Goal: Transaction & Acquisition: Subscribe to service/newsletter

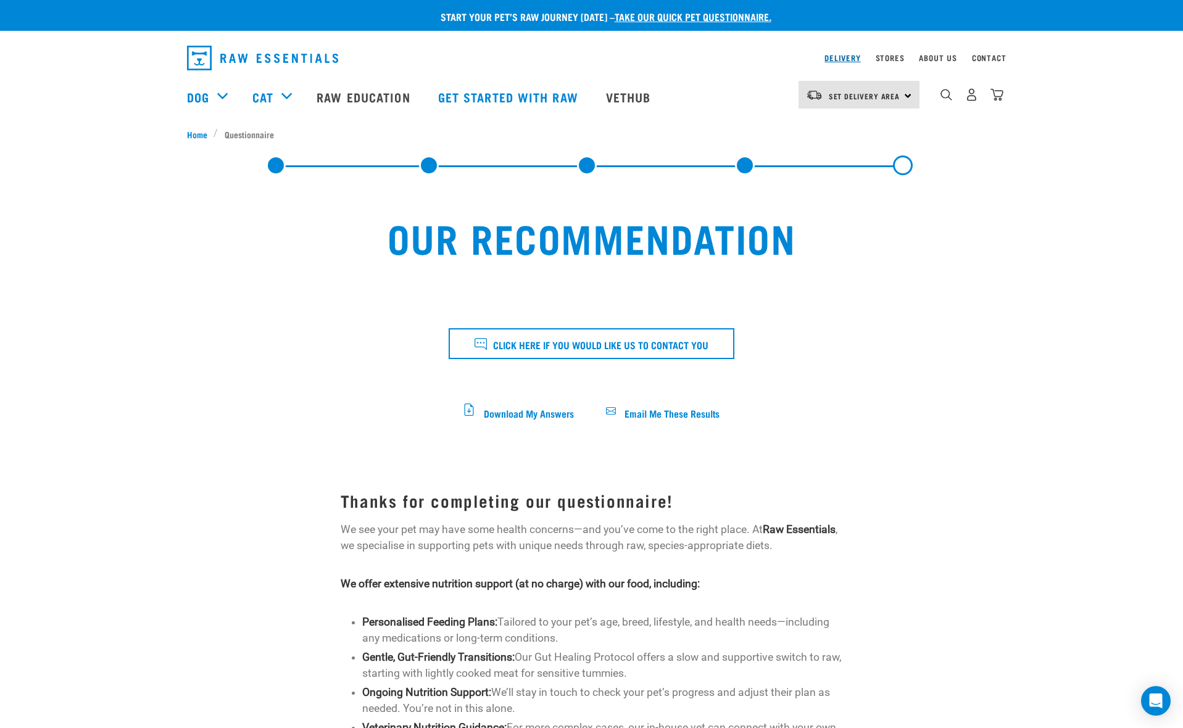
click at [842, 60] on link "Delivery" at bounding box center [842, 58] width 36 height 4
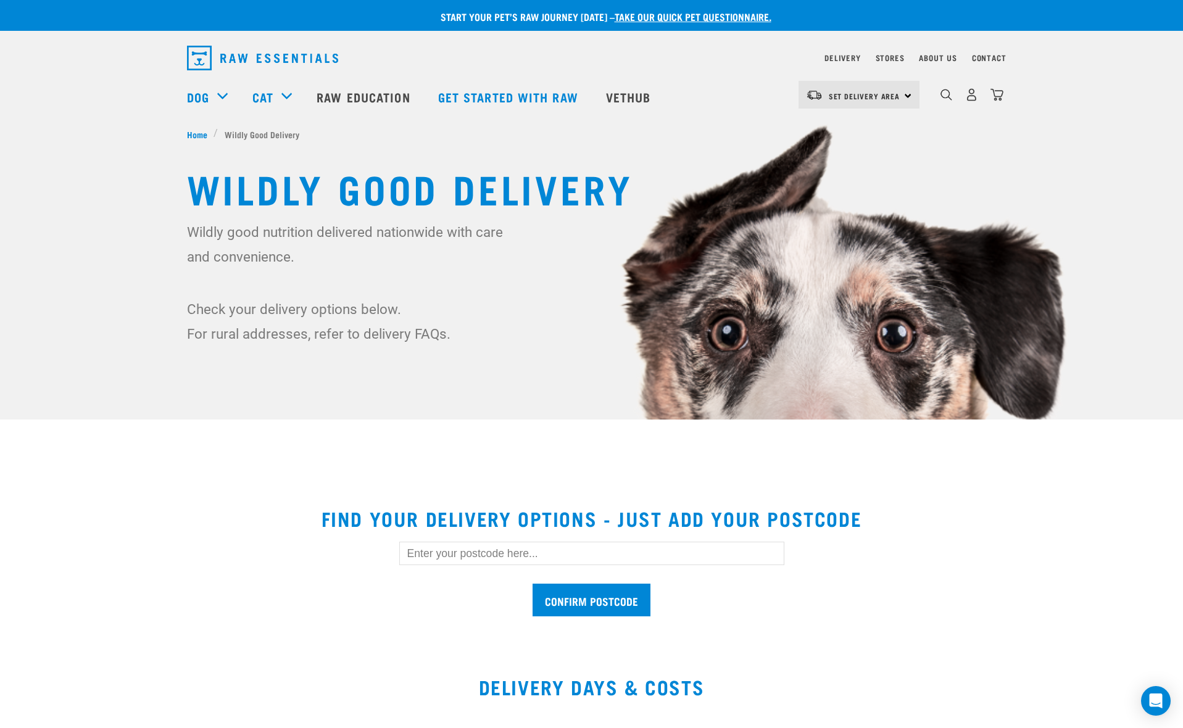
click at [527, 558] on input "text" at bounding box center [591, 553] width 385 height 23
type input "0932"
click at [533, 584] on input "Confirm postcode" at bounding box center [592, 600] width 118 height 33
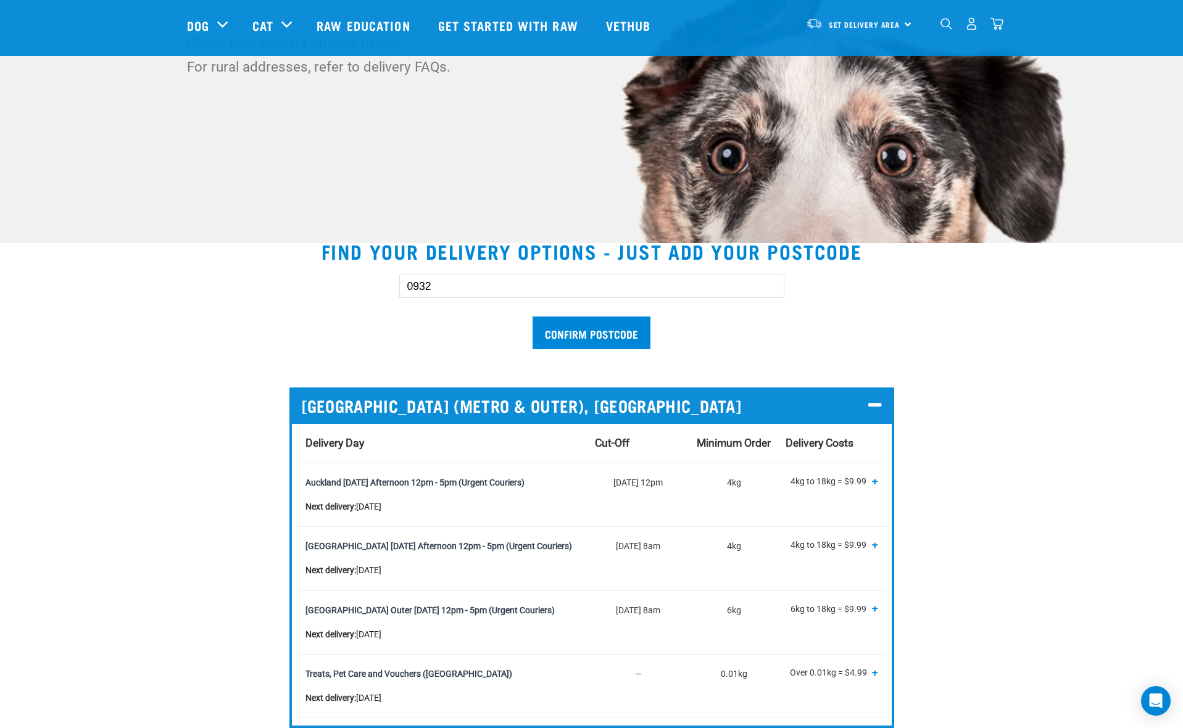
scroll to position [240, 0]
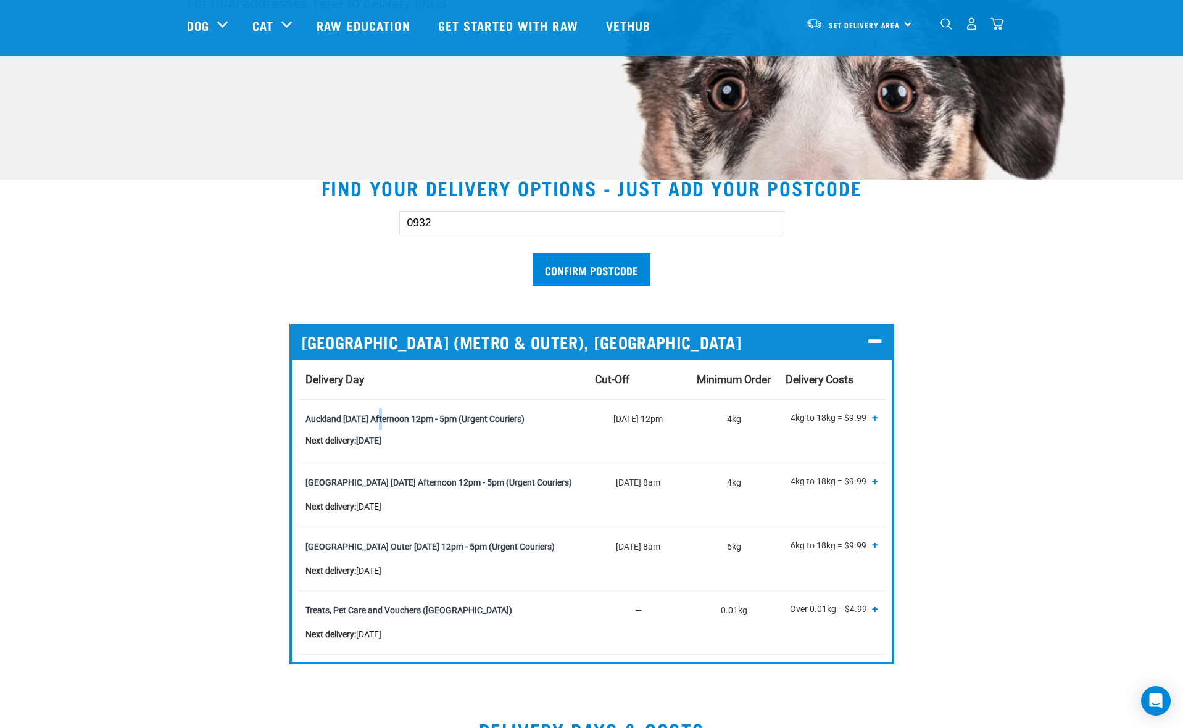
click at [874, 419] on span "+" at bounding box center [875, 417] width 6 height 12
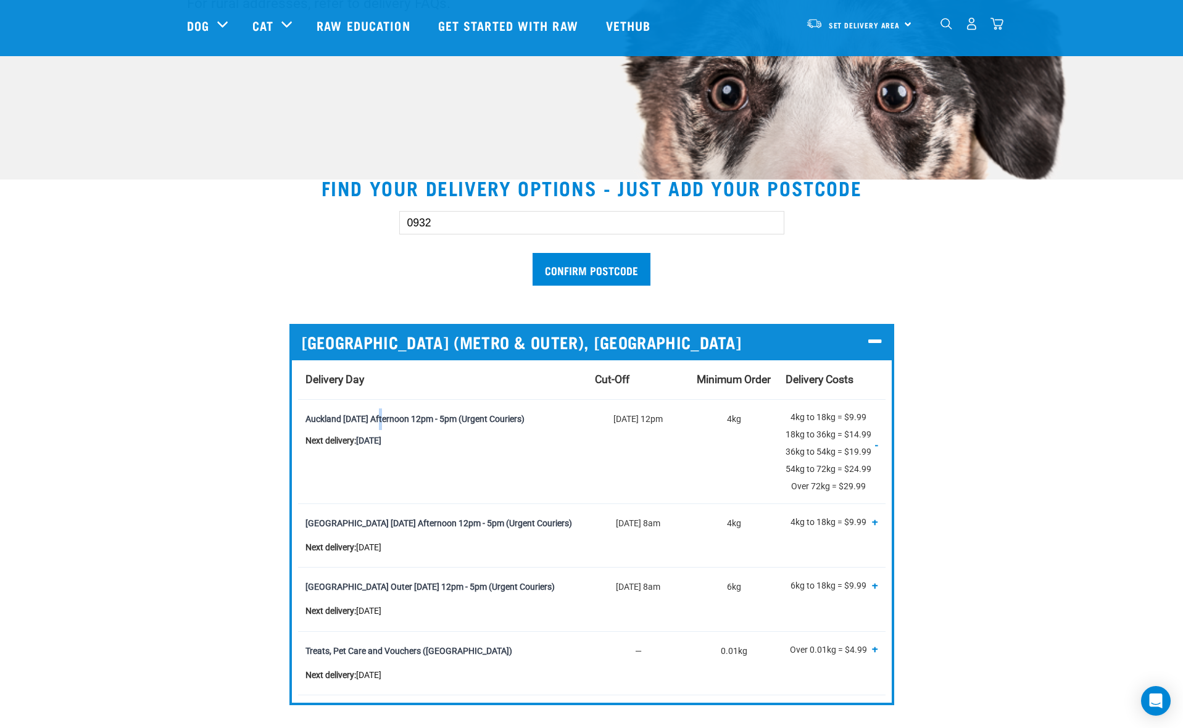
click at [876, 444] on span "-" at bounding box center [876, 444] width 3 height 12
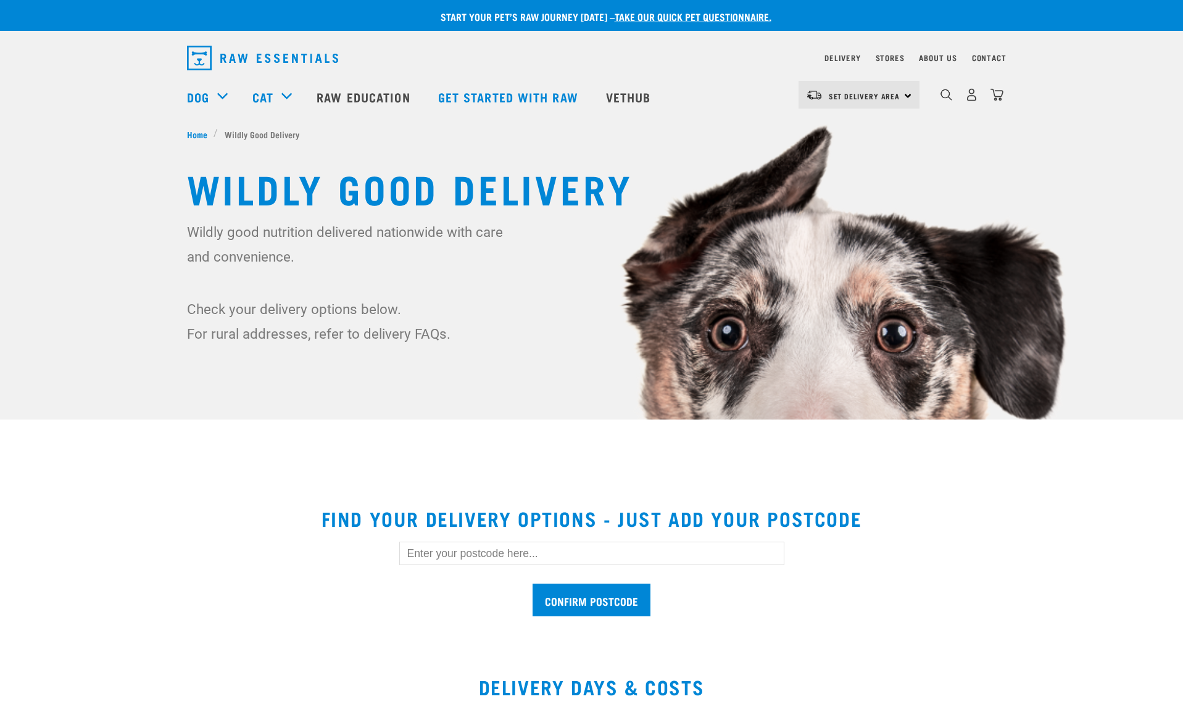
click at [442, 555] on input "text" at bounding box center [591, 553] width 385 height 23
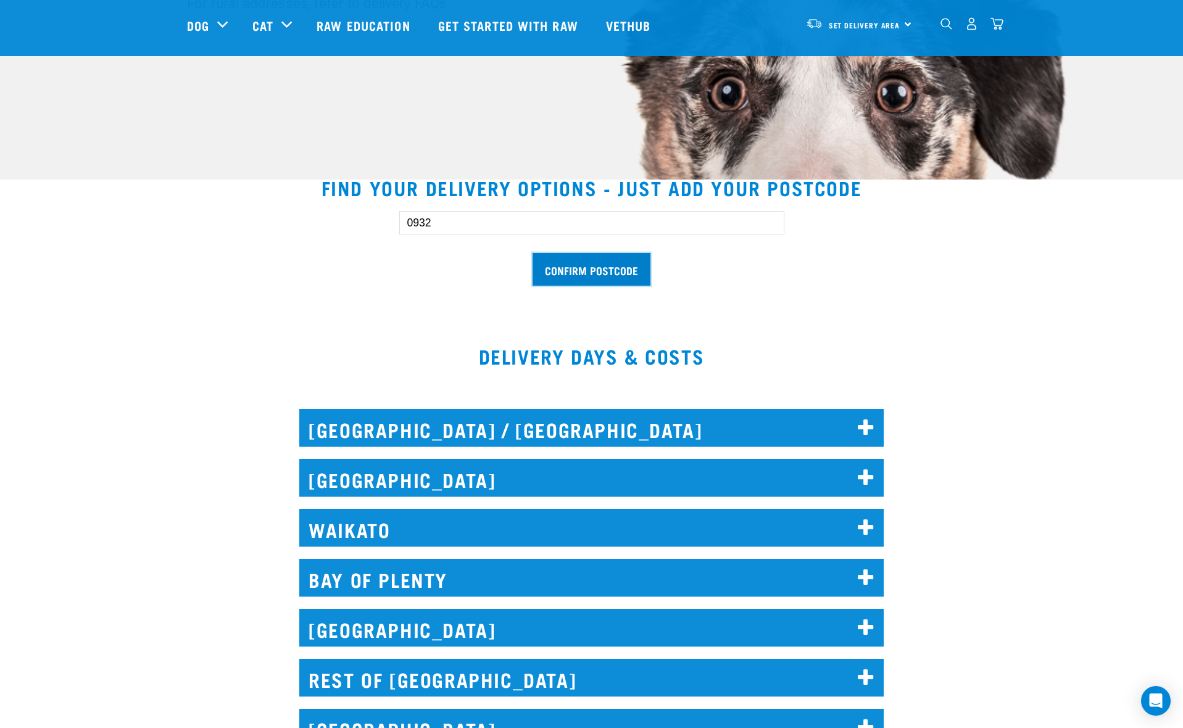
click at [575, 266] on input "Confirm postcode" at bounding box center [592, 269] width 118 height 33
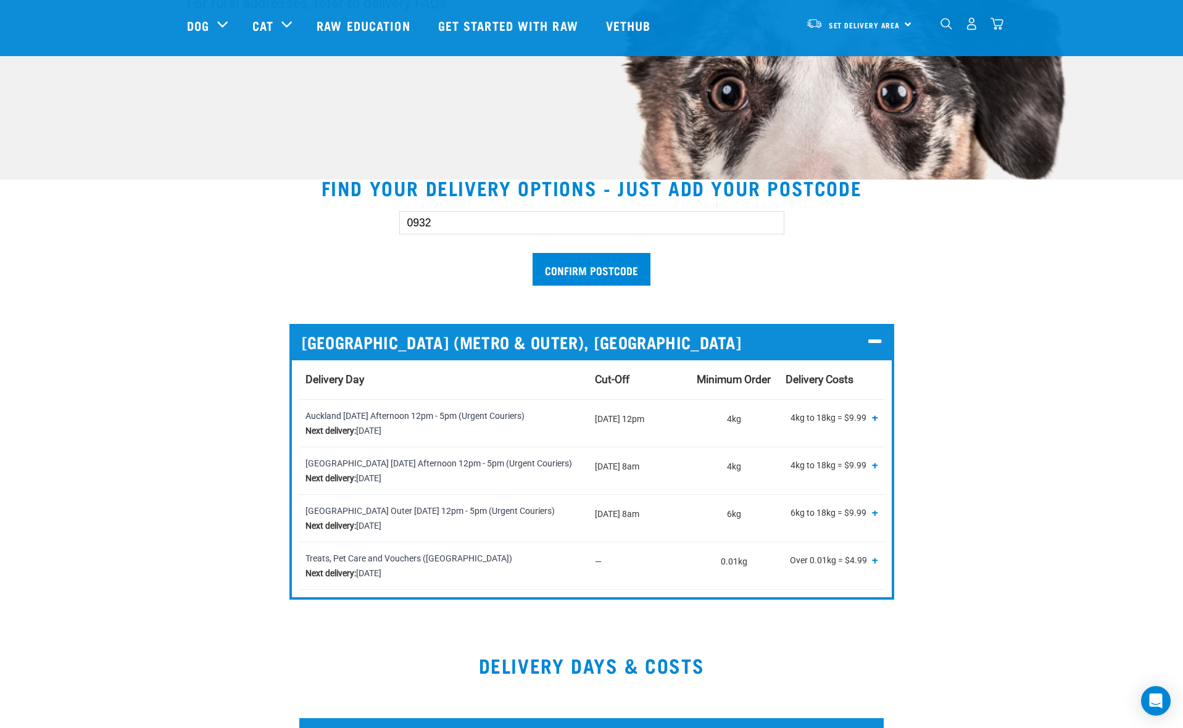
click at [425, 224] on input "0932" at bounding box center [591, 222] width 385 height 23
paste input "40"
click at [569, 268] on input "Confirm postcode" at bounding box center [592, 269] width 118 height 33
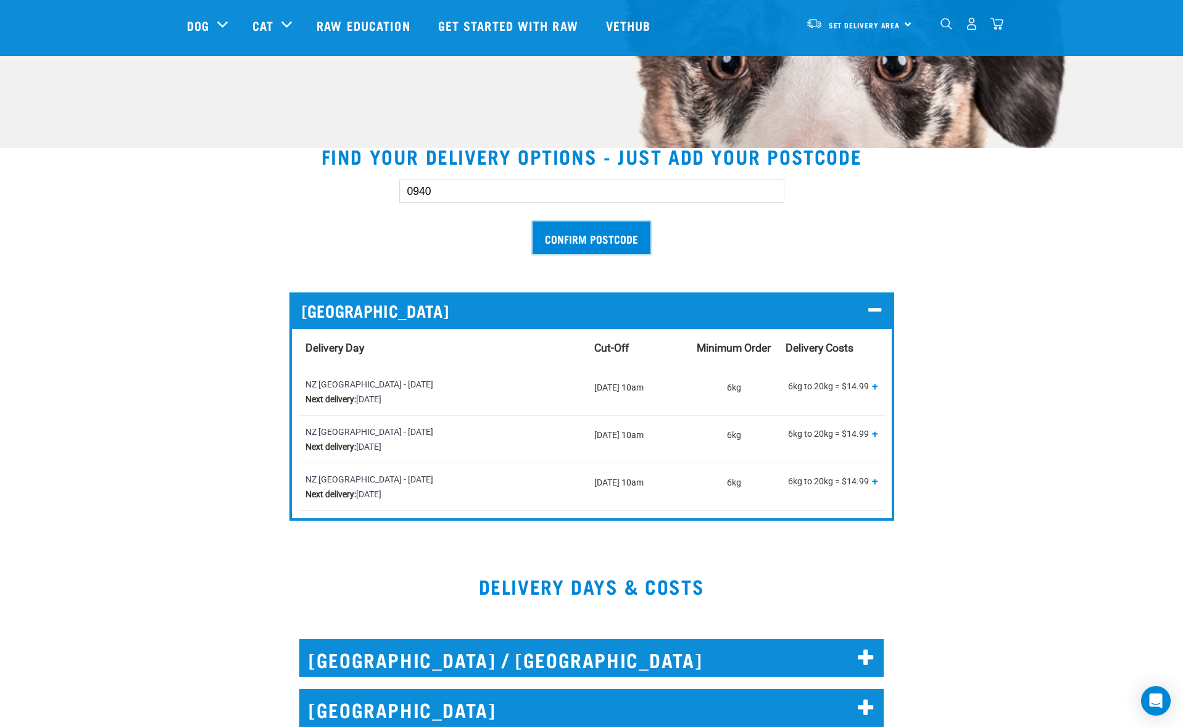
scroll to position [428, 0]
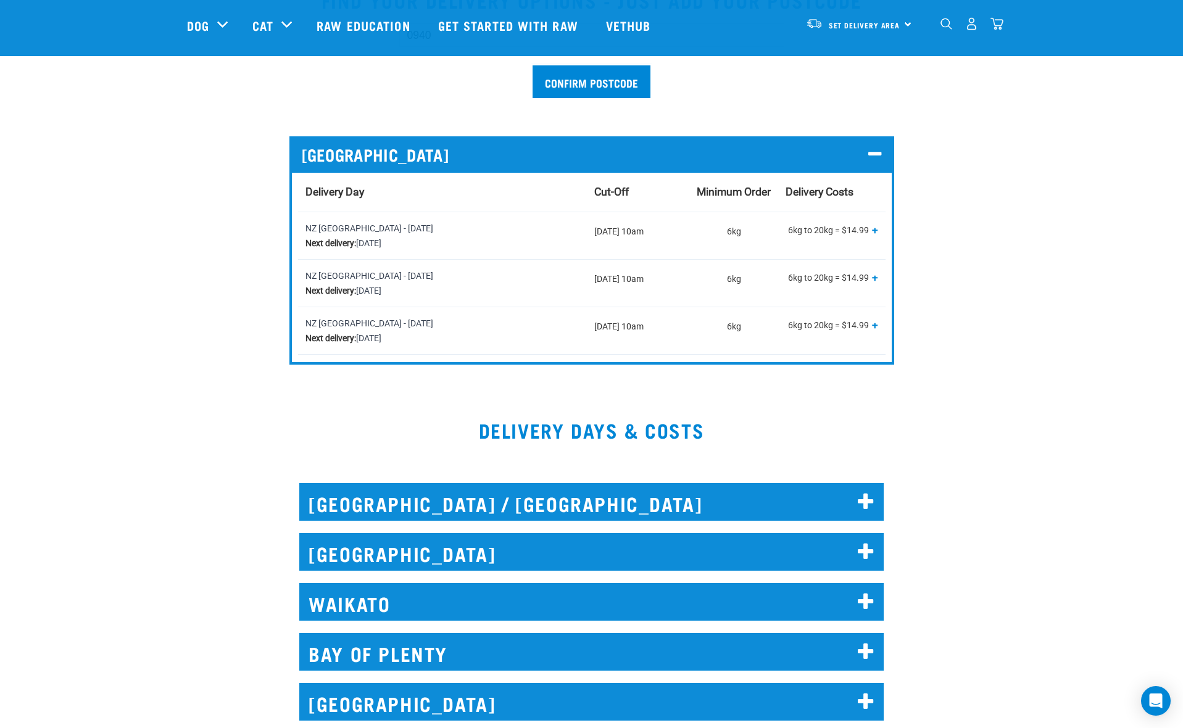
click at [491, 506] on h2 "[GEOGRAPHIC_DATA] / [GEOGRAPHIC_DATA]" at bounding box center [591, 502] width 584 height 38
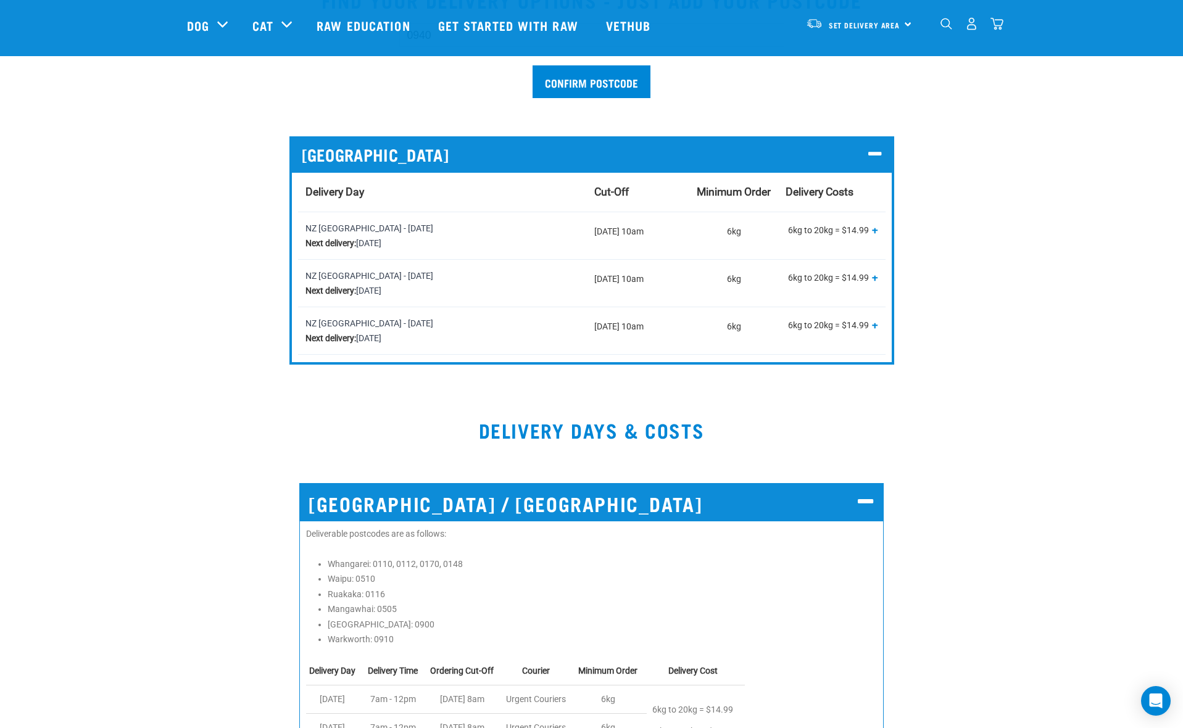
scroll to position [350, 0]
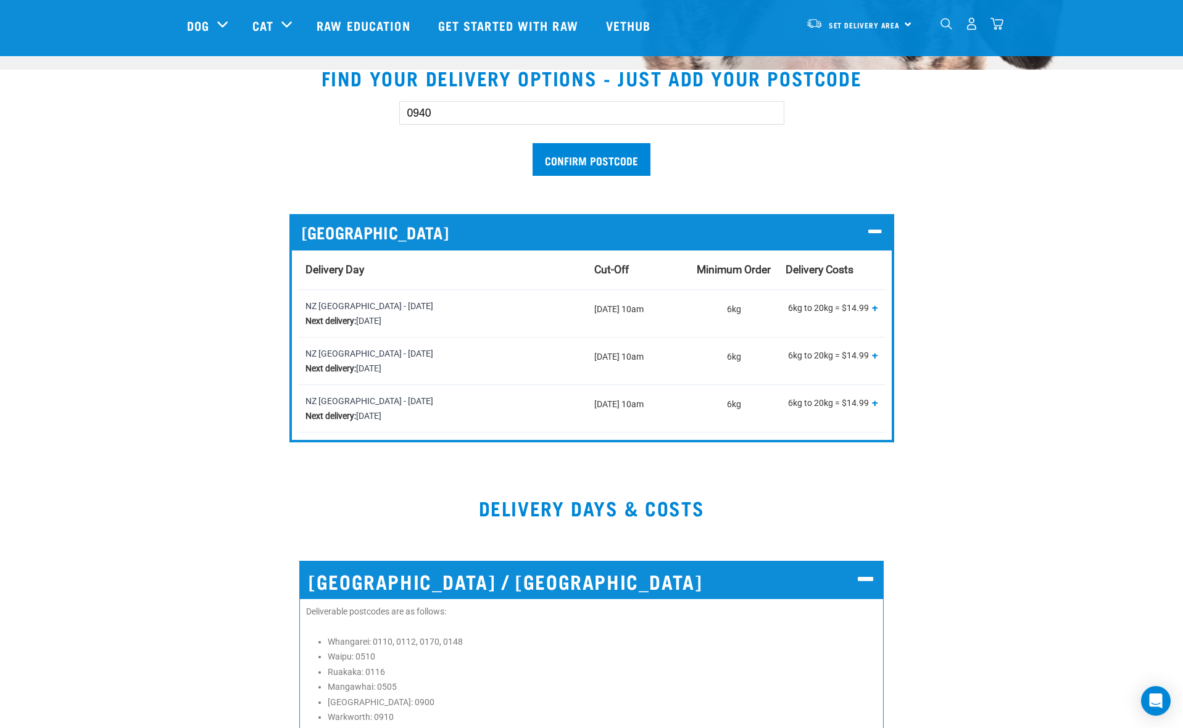
click at [448, 110] on input "0940" at bounding box center [591, 112] width 385 height 23
click at [581, 162] on input "Confirm postcode" at bounding box center [592, 159] width 118 height 33
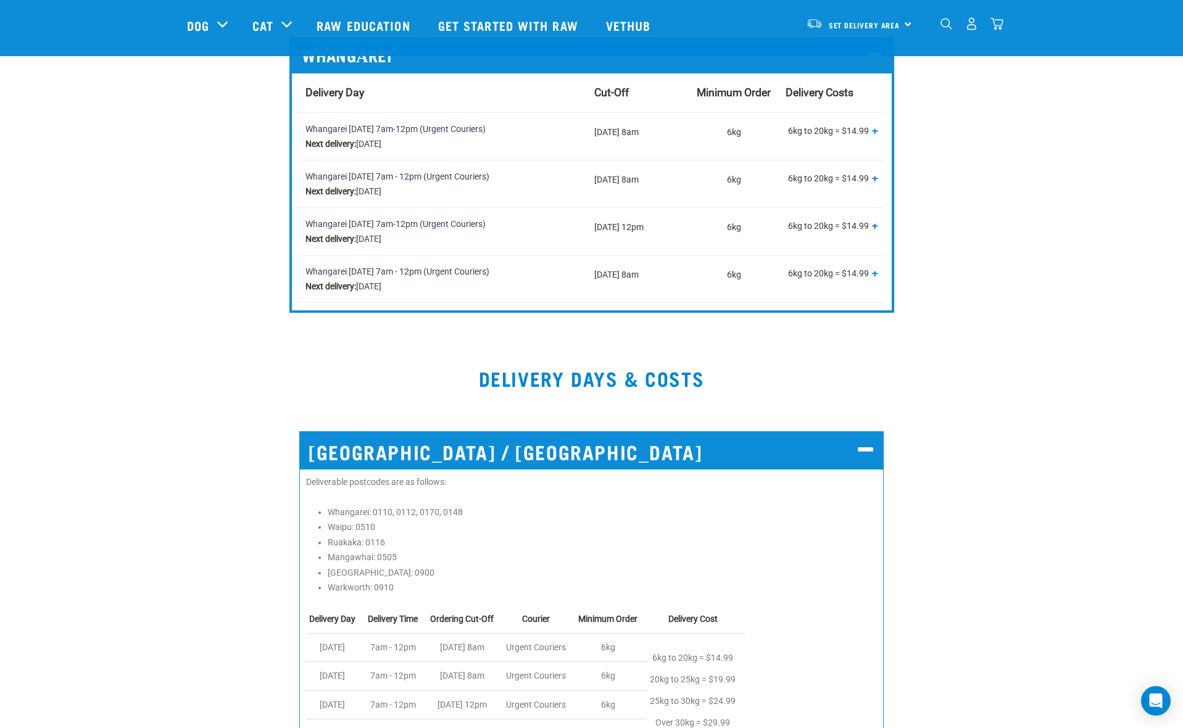
scroll to position [273, 0]
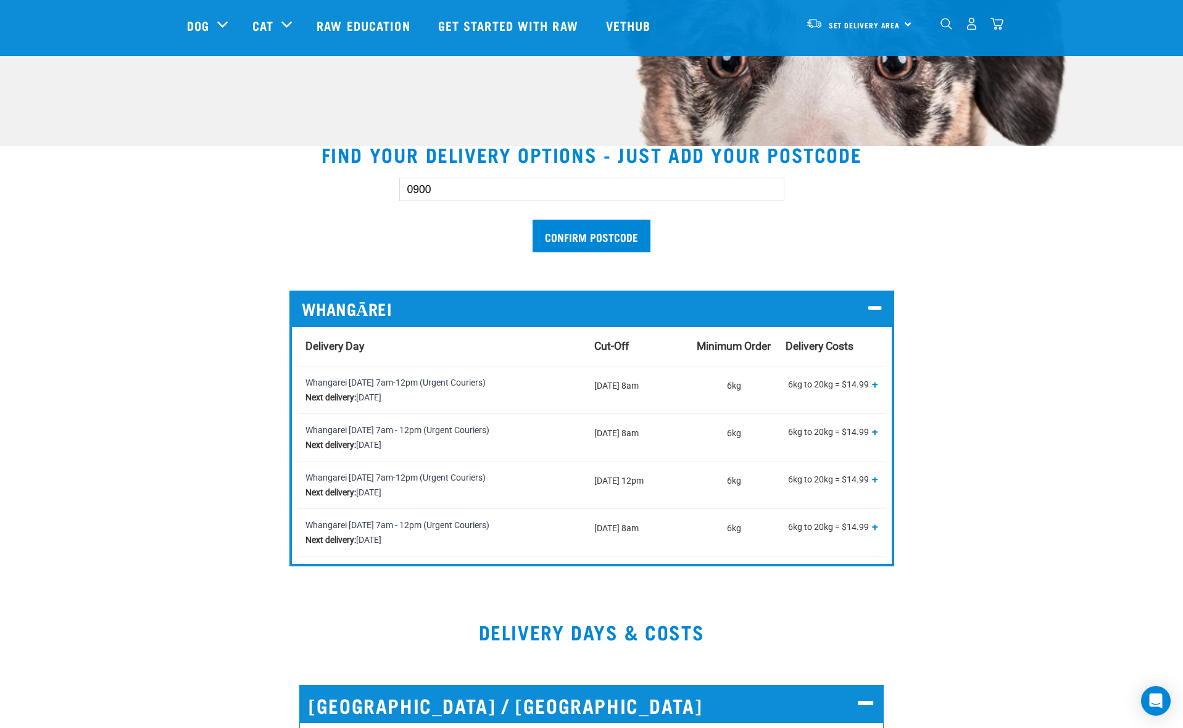
click at [454, 193] on input "0900" at bounding box center [591, 189] width 385 height 23
click at [560, 227] on input "Confirm postcode" at bounding box center [592, 236] width 118 height 33
click at [444, 189] on input "0910" at bounding box center [591, 189] width 385 height 23
click at [554, 231] on input "Confirm postcode" at bounding box center [592, 236] width 118 height 33
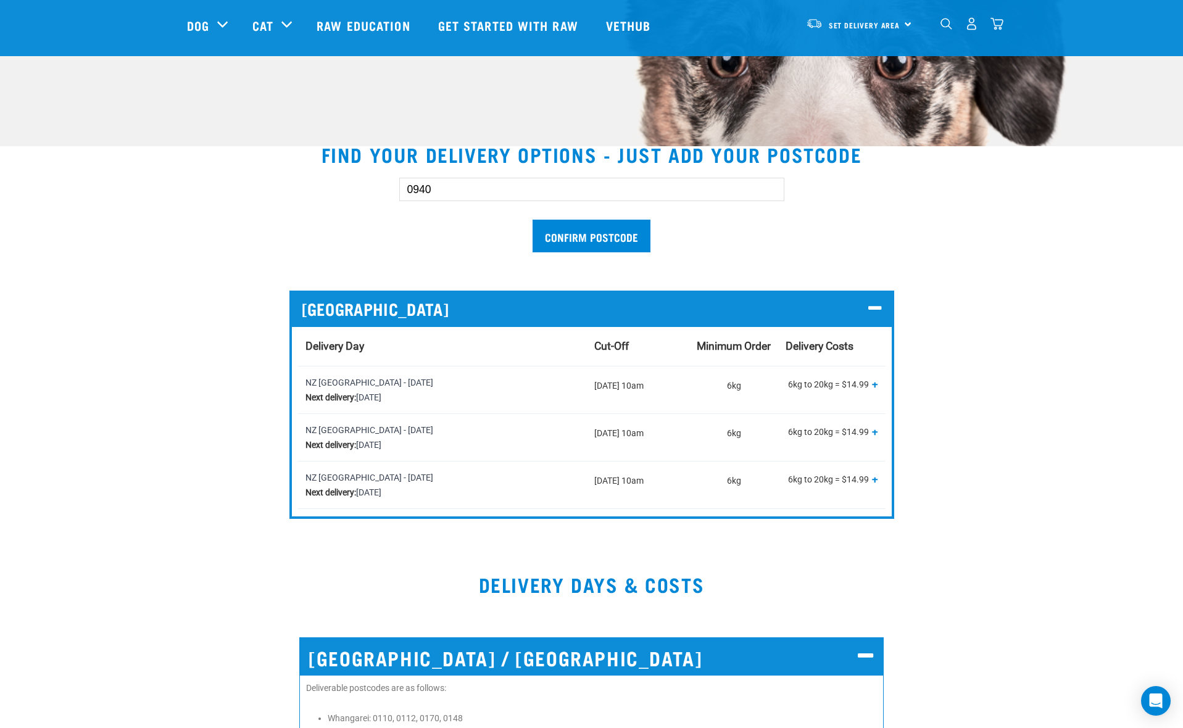
click at [431, 187] on input "0940" at bounding box center [591, 189] width 385 height 23
click at [533, 220] on input "Confirm postcode" at bounding box center [592, 236] width 118 height 33
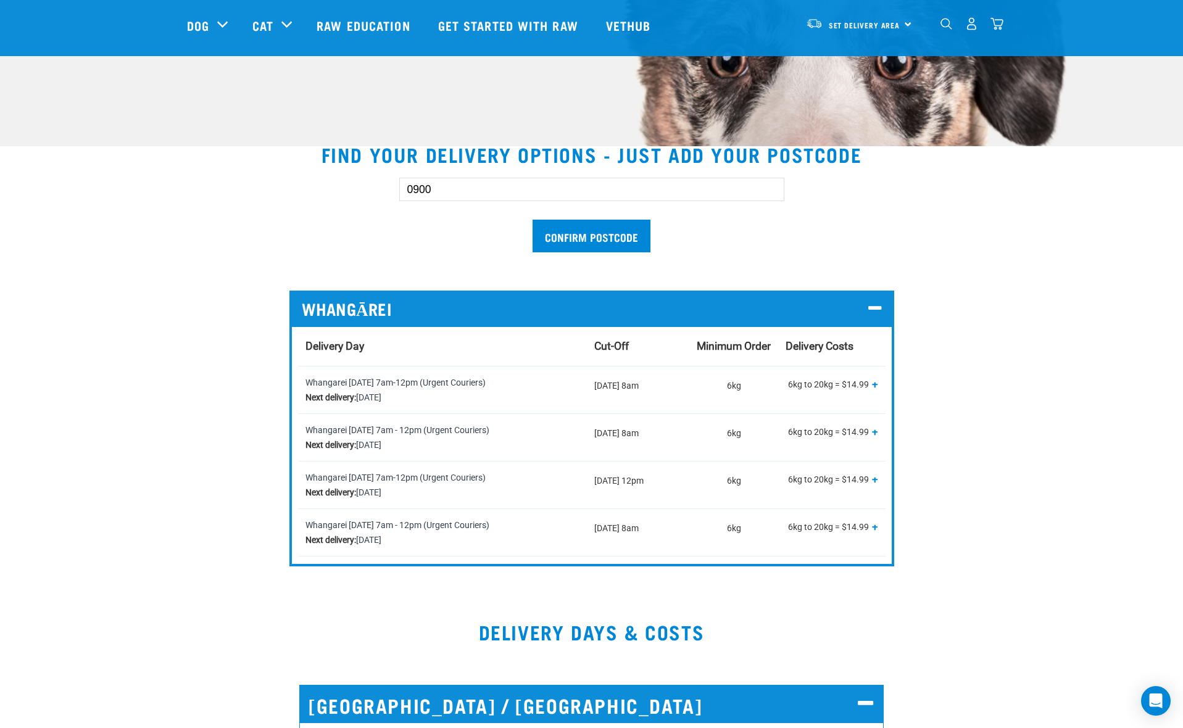
click at [422, 188] on input "0900" at bounding box center [591, 189] width 385 height 23
type input "0932"
click at [625, 233] on input "Confirm postcode" at bounding box center [592, 236] width 118 height 33
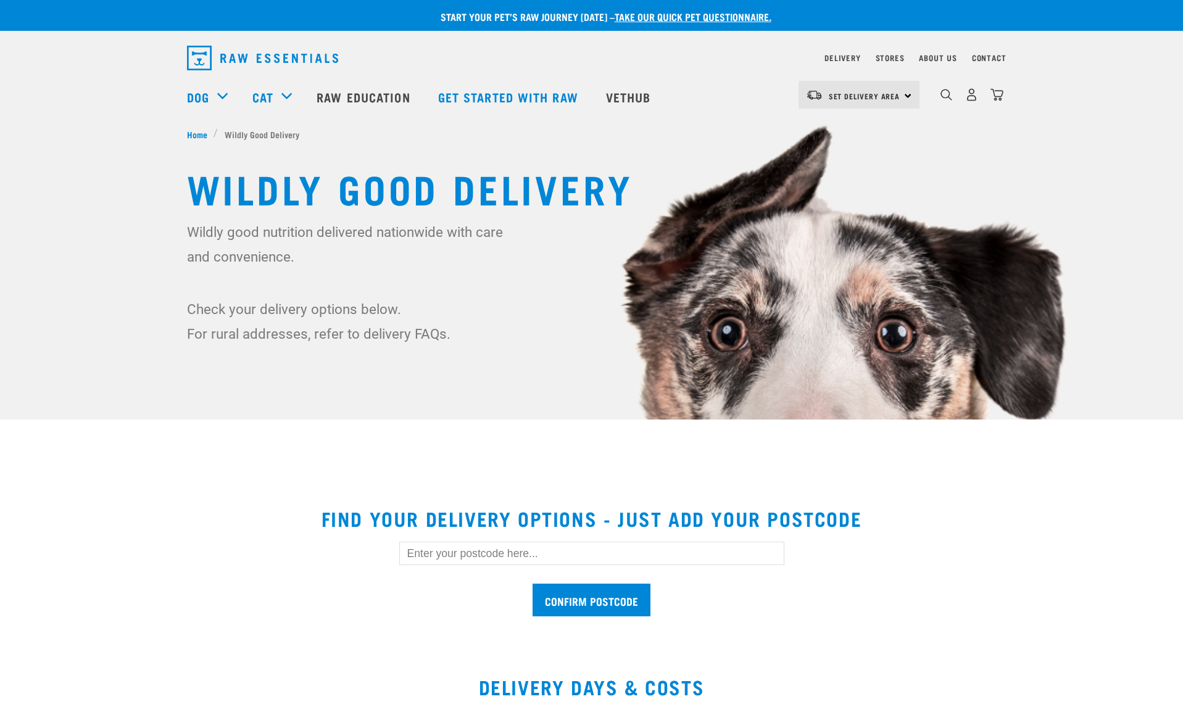
click at [443, 551] on input "text" at bounding box center [591, 553] width 385 height 23
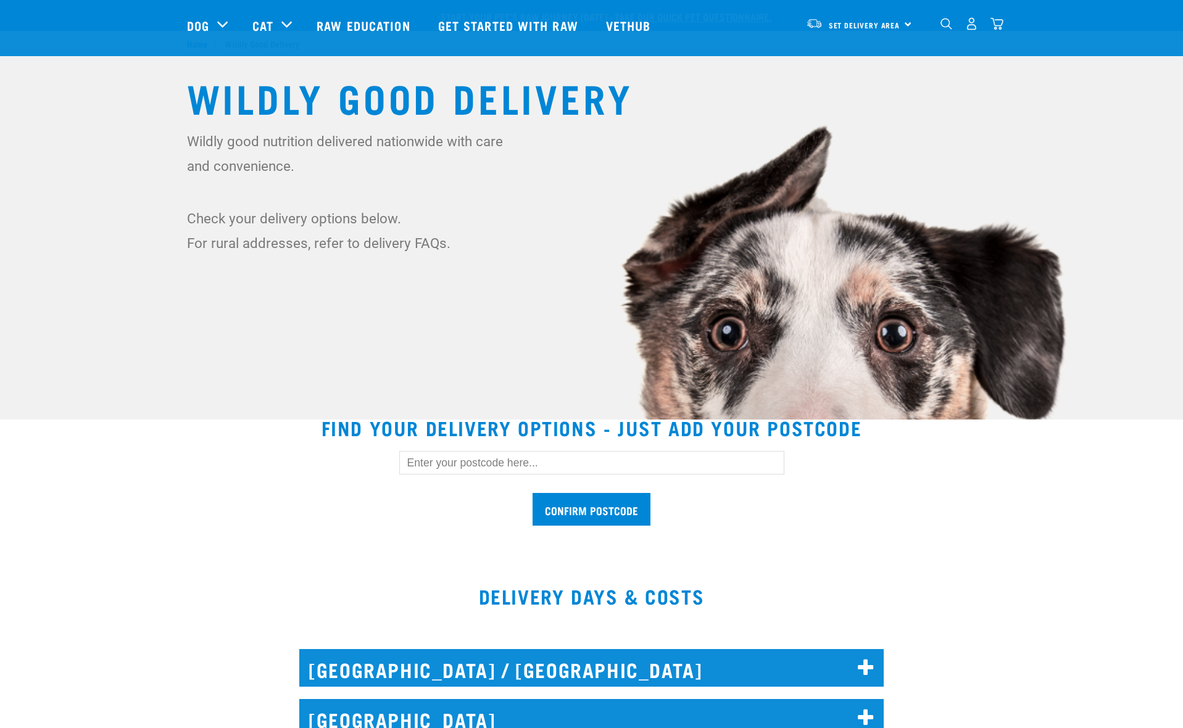
scroll to position [273, 0]
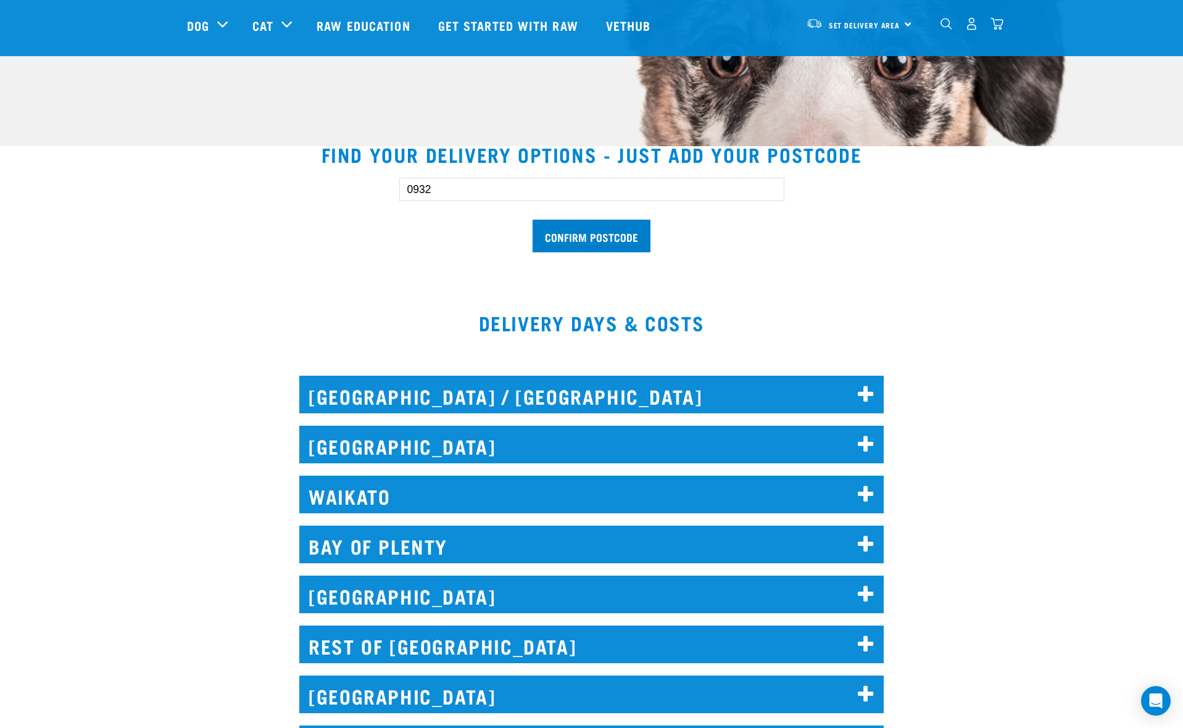
type input "0932"
click at [600, 235] on input "Confirm postcode" at bounding box center [592, 236] width 118 height 33
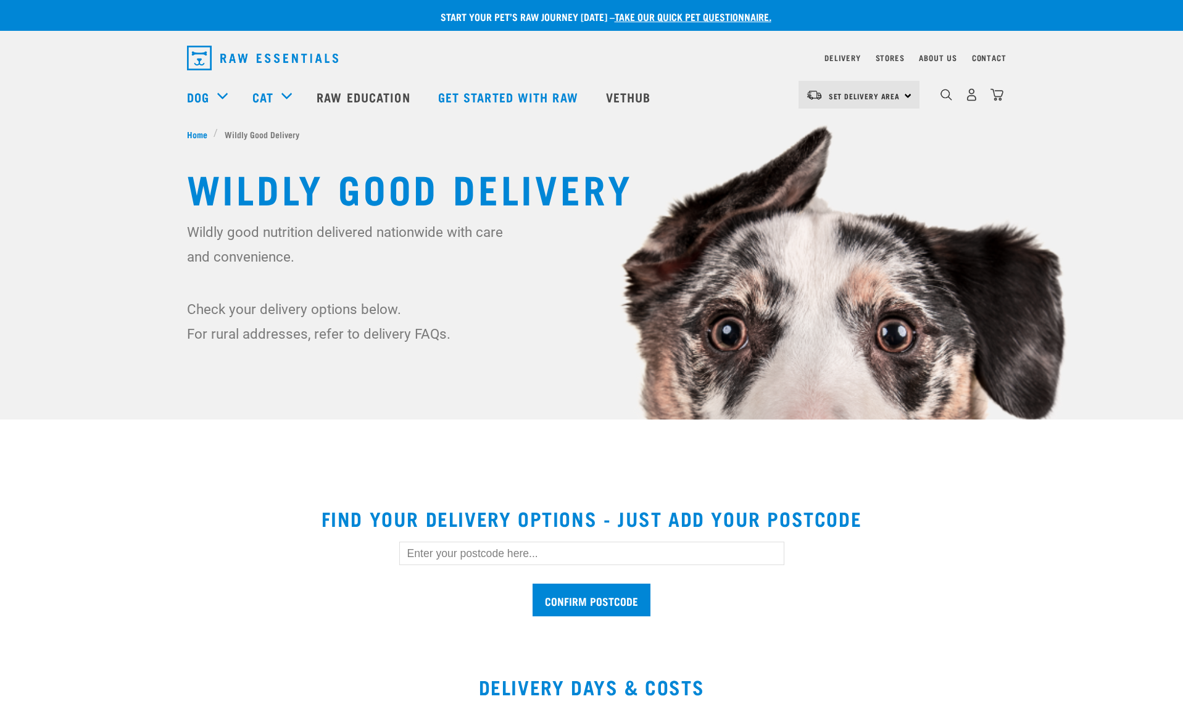
scroll to position [273, 0]
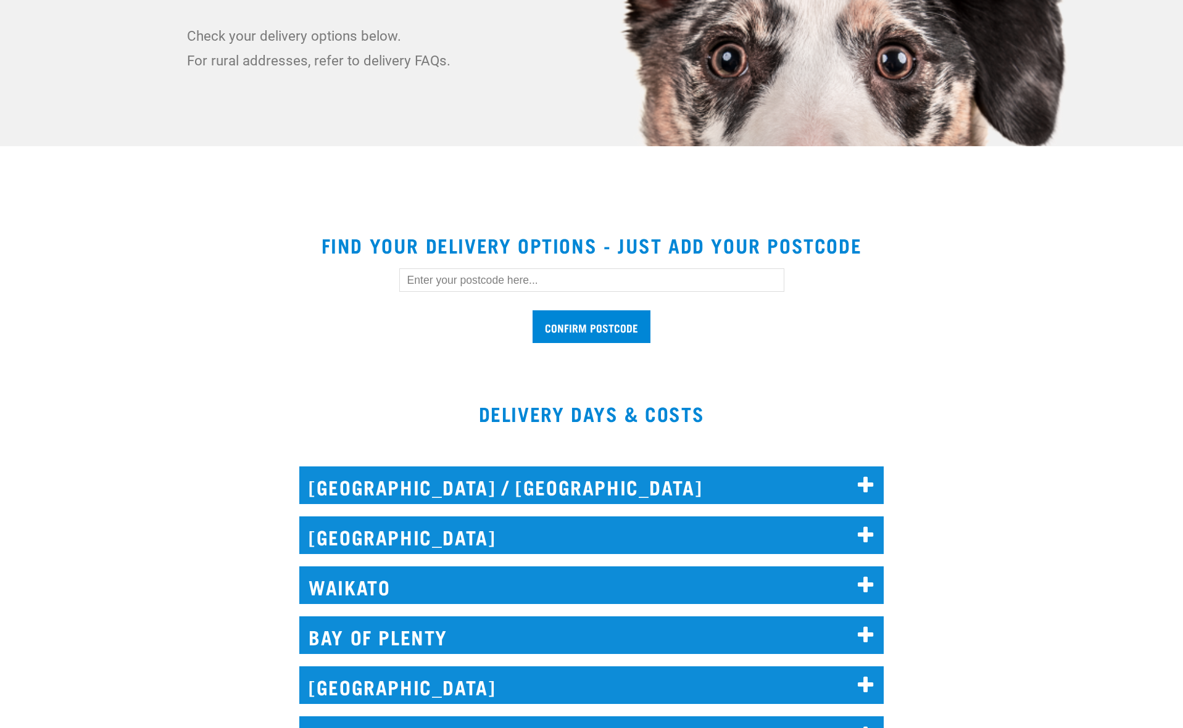
click at [429, 553] on div "Start your pet’s raw journey [DATE] – take our quick pet questionnaire. Deliver…" at bounding box center [591, 713] width 1183 height 1972
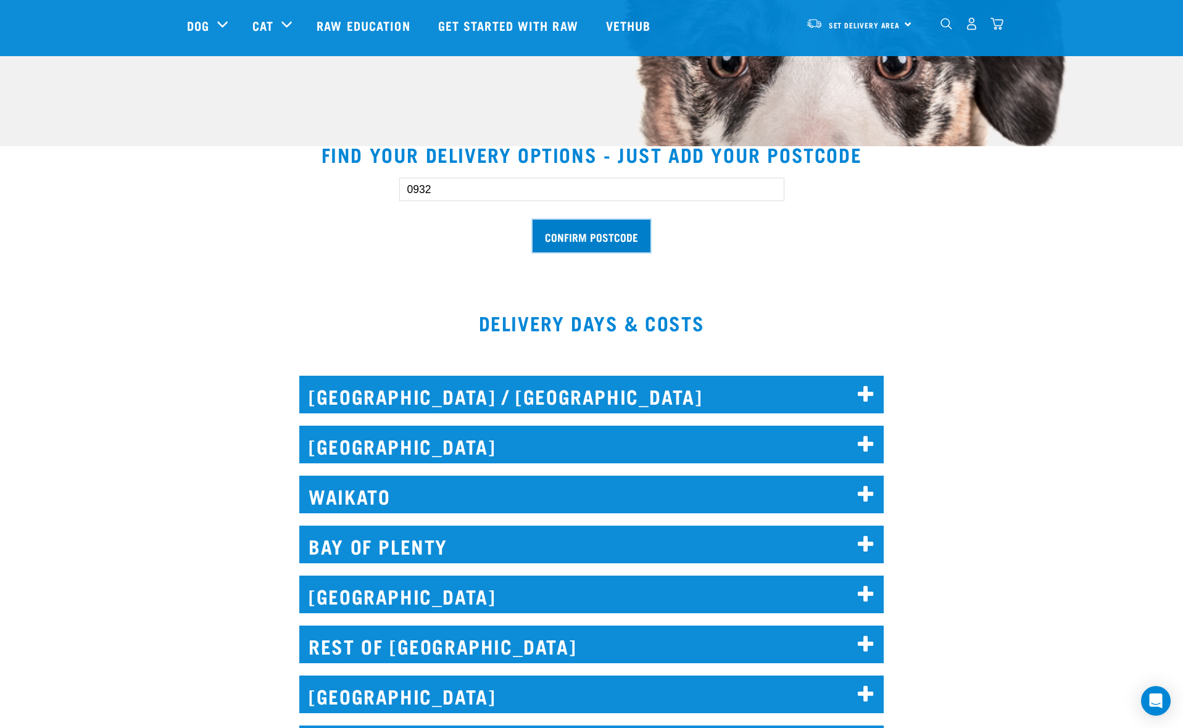
click at [633, 241] on input "Confirm postcode" at bounding box center [592, 236] width 118 height 33
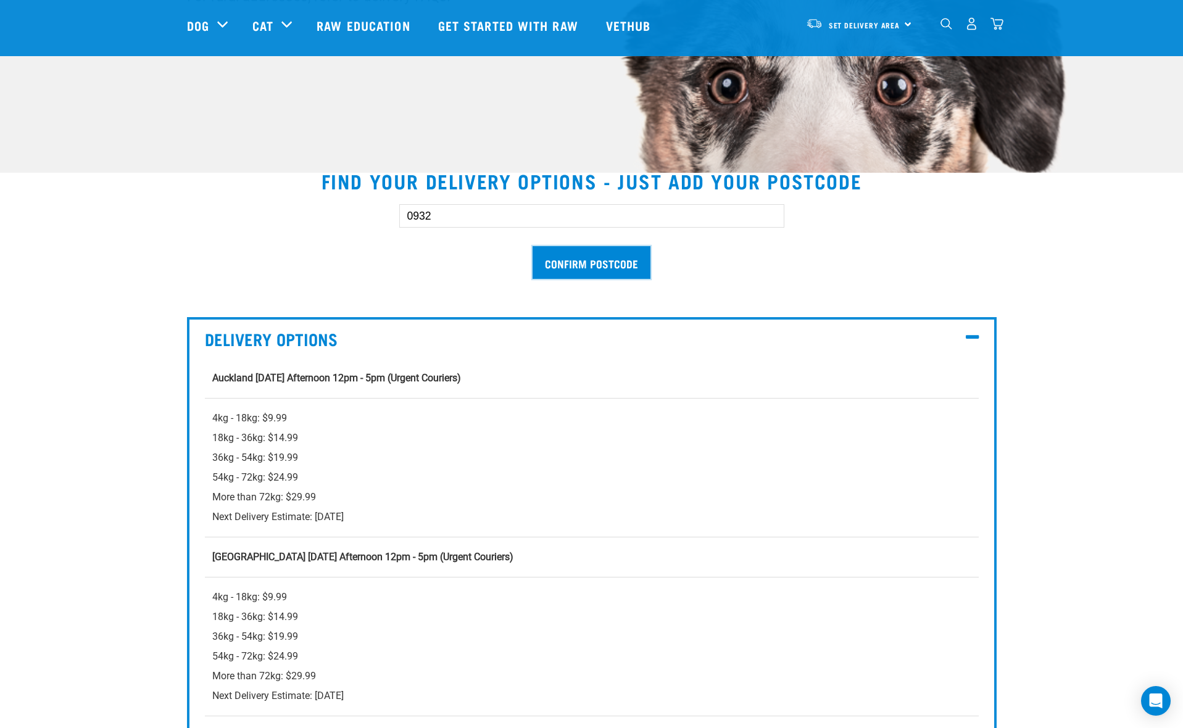
scroll to position [120, 0]
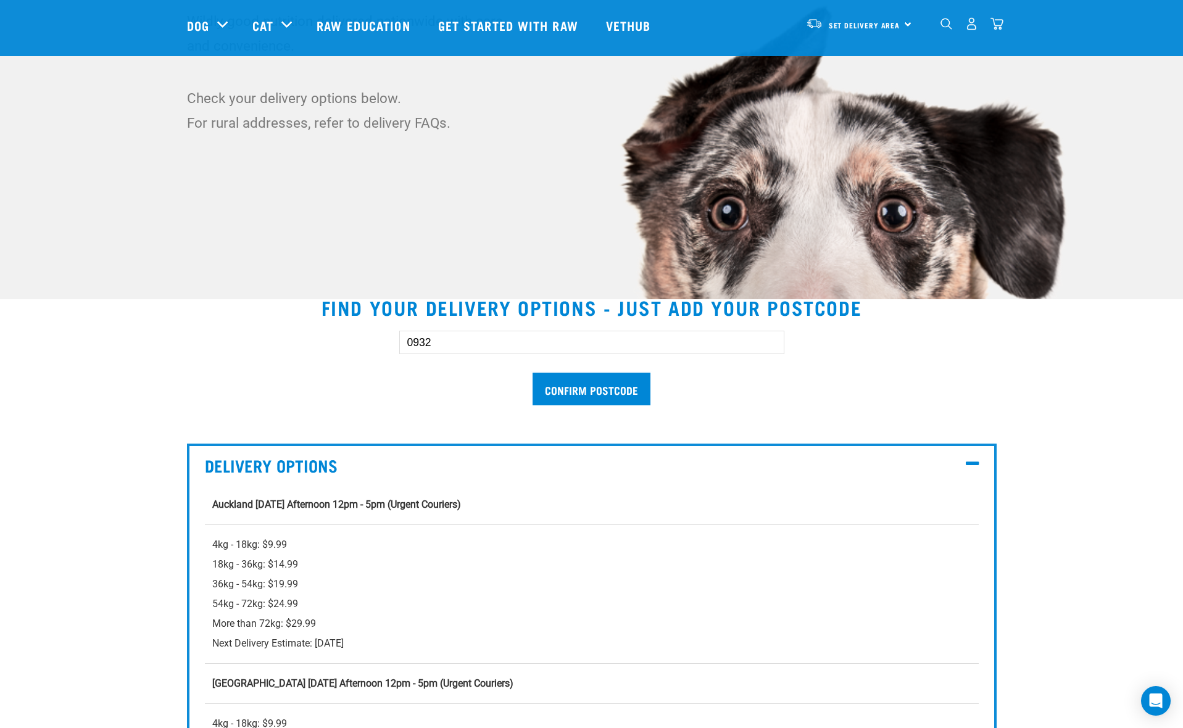
click at [421, 343] on input "0932" at bounding box center [591, 342] width 385 height 23
click at [576, 376] on input "Confirm postcode" at bounding box center [592, 389] width 118 height 33
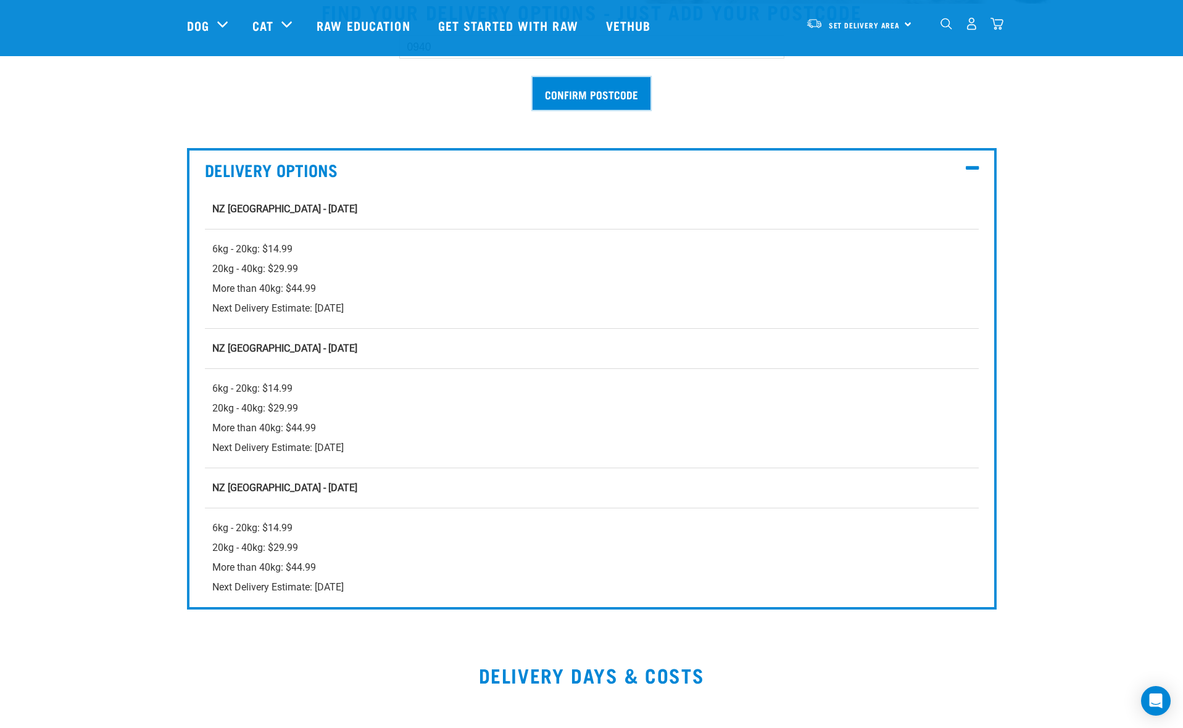
scroll to position [282, 0]
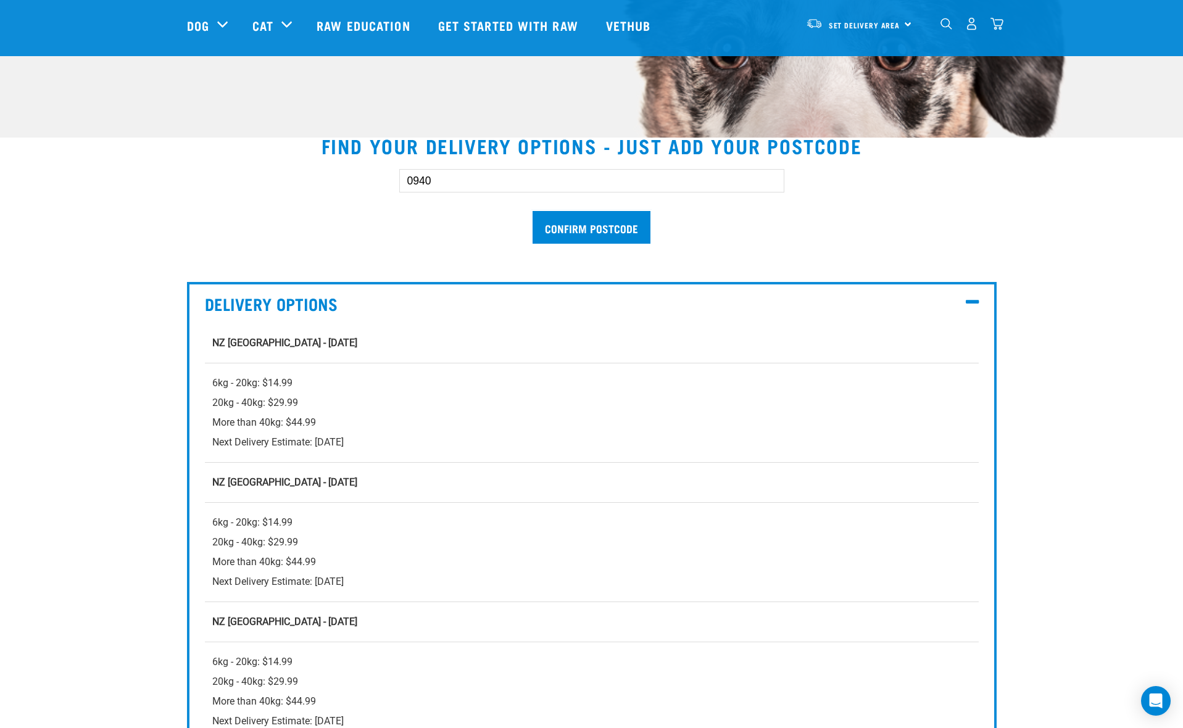
click at [433, 183] on input "0940" at bounding box center [591, 180] width 385 height 23
type input "0910"
click at [600, 224] on input "Confirm postcode" at bounding box center [592, 227] width 118 height 33
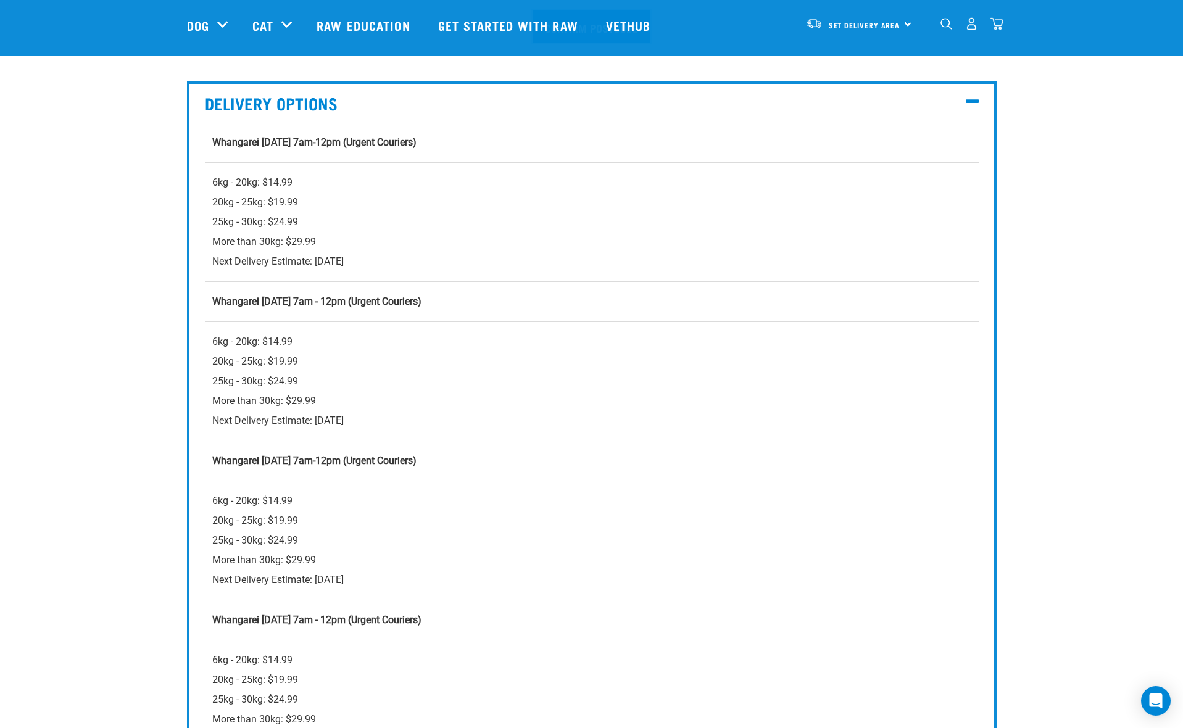
scroll to position [419, 0]
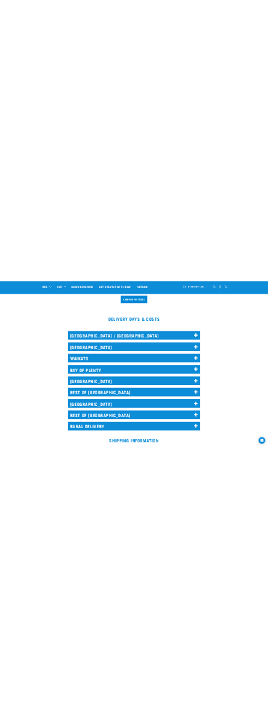
scroll to position [251, 0]
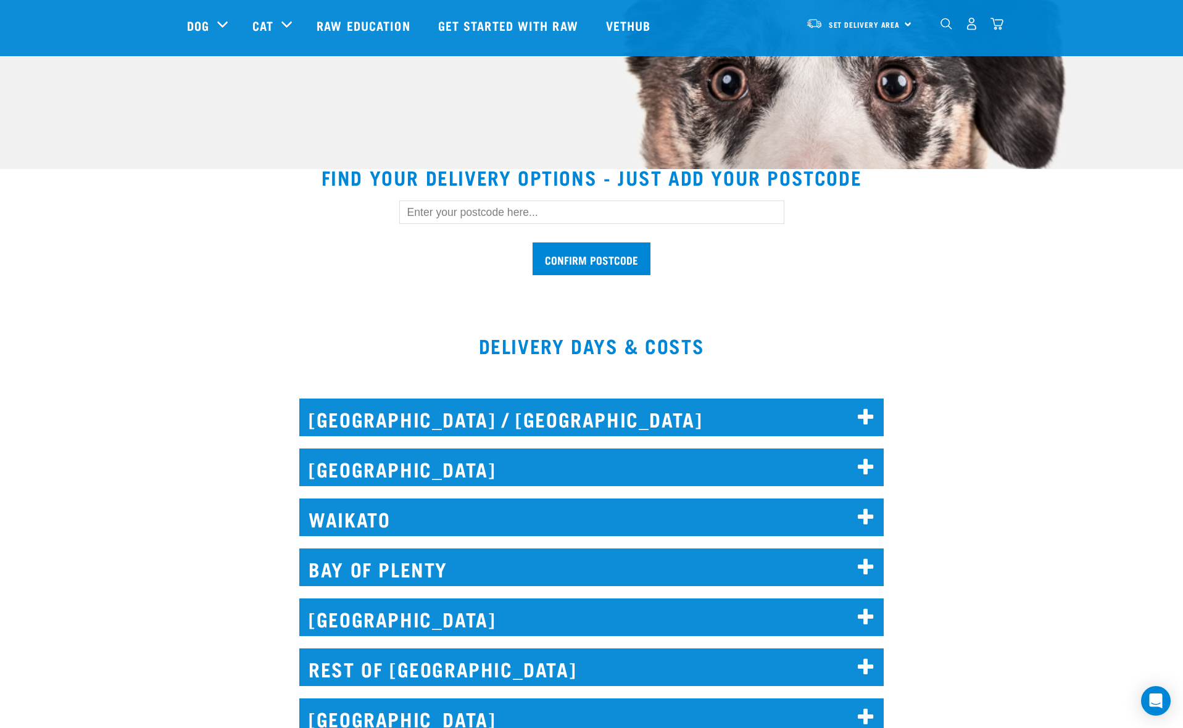
click at [471, 212] on input "text" at bounding box center [591, 212] width 385 height 23
type input "0932"
click at [610, 249] on input "Confirm postcode" at bounding box center [592, 259] width 118 height 33
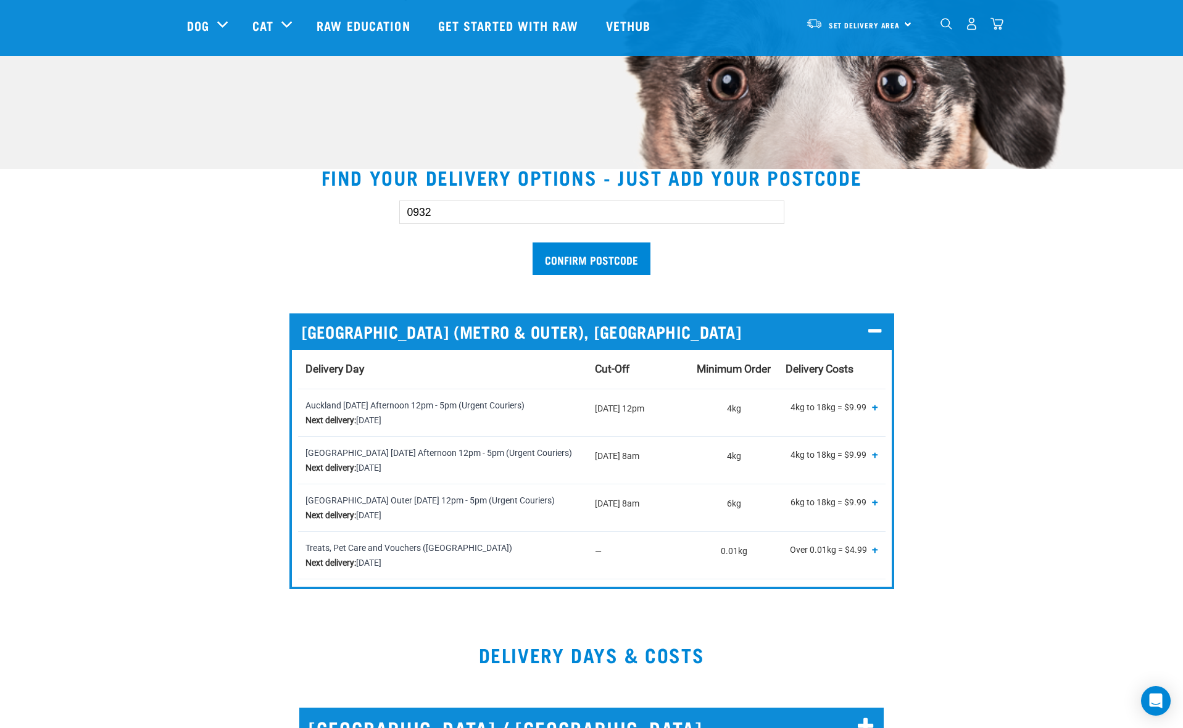
click at [1152, 231] on section "Find your delivery options - just add your postcode 0932 Confirm postcode AUCKL…" at bounding box center [591, 382] width 1183 height 463
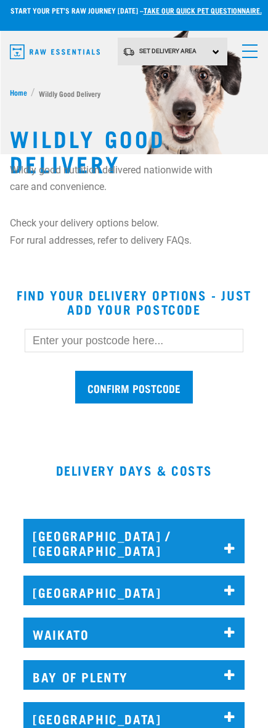
click at [49, 346] on input "text" at bounding box center [134, 340] width 219 height 23
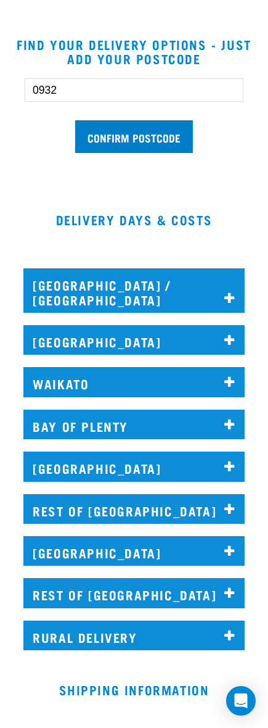
type input "0932"
click at [184, 142] on input "Confirm postcode" at bounding box center [134, 136] width 118 height 33
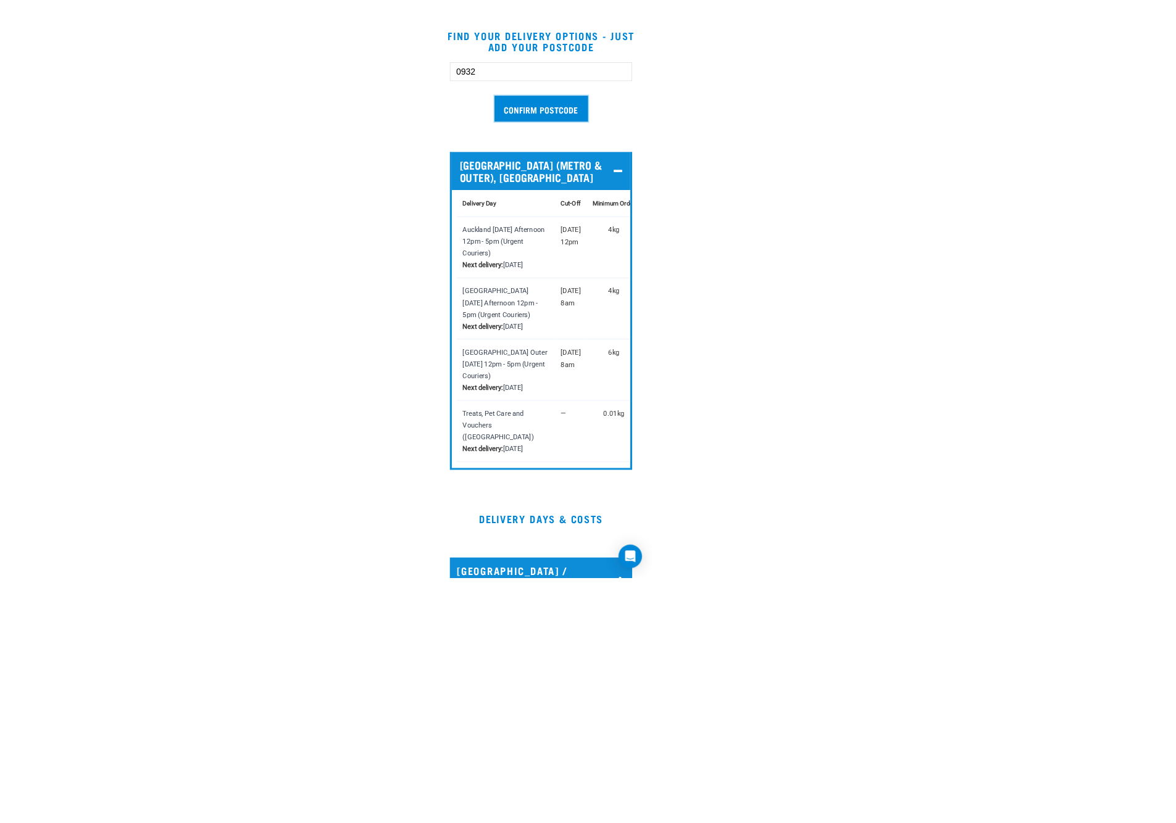
scroll to position [286, 0]
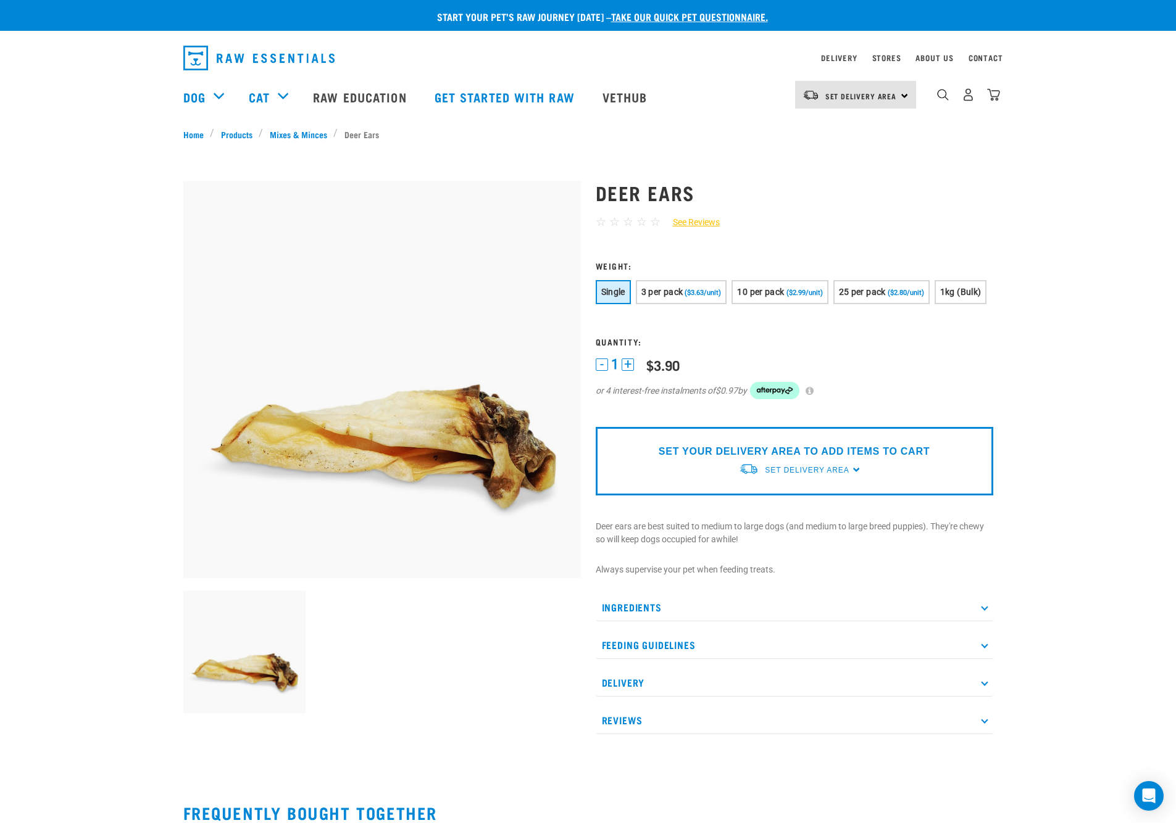
click at [225, 61] on img "dropdown navigation" at bounding box center [258, 58] width 151 height 25
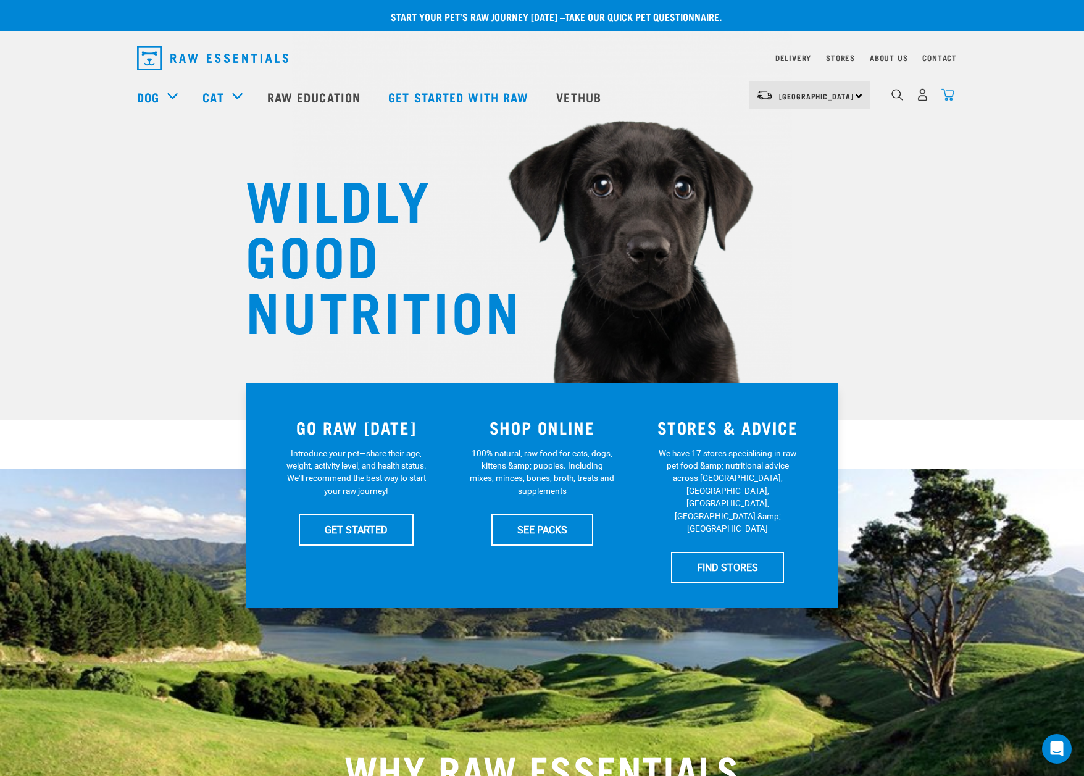
click at [949, 98] on img "dropdown navigation" at bounding box center [947, 94] width 13 height 13
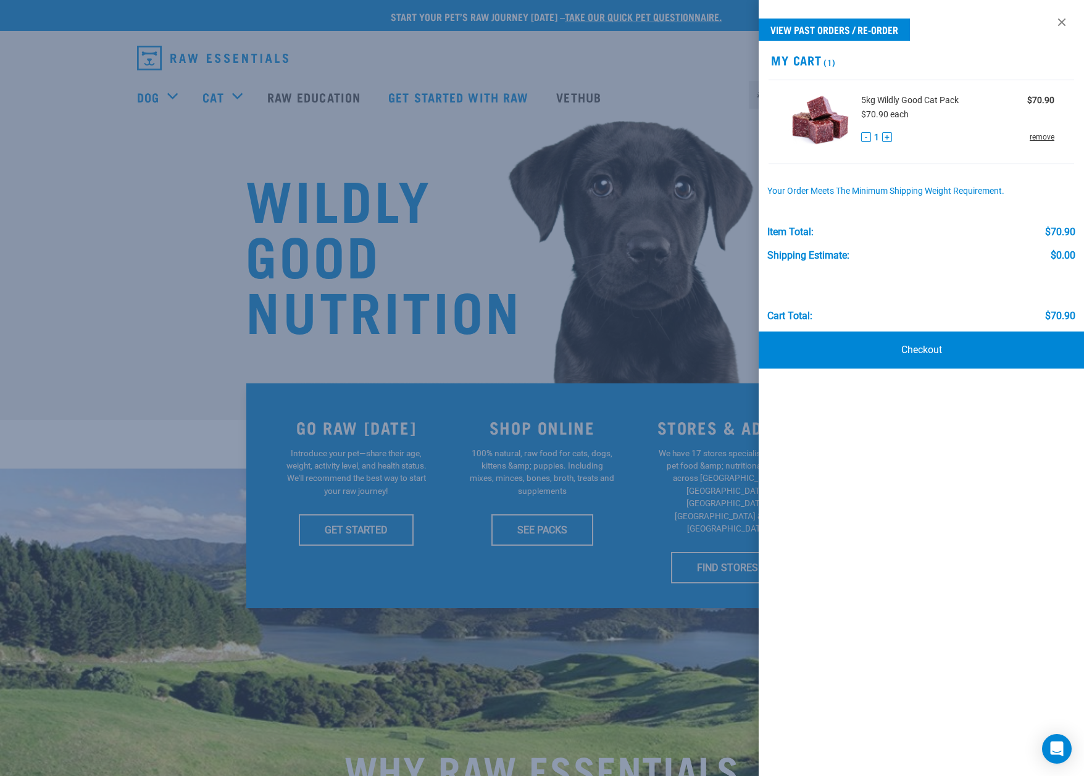
click at [1034, 137] on link "remove" at bounding box center [1041, 136] width 25 height 11
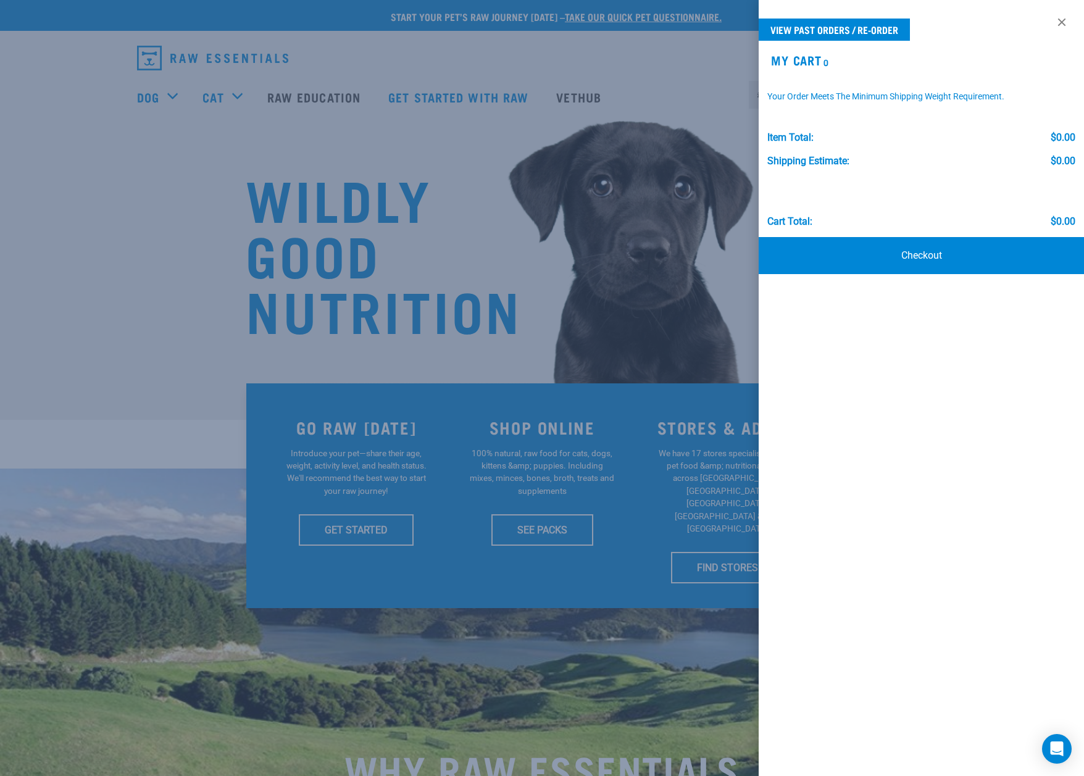
click at [180, 107] on div at bounding box center [542, 388] width 1084 height 776
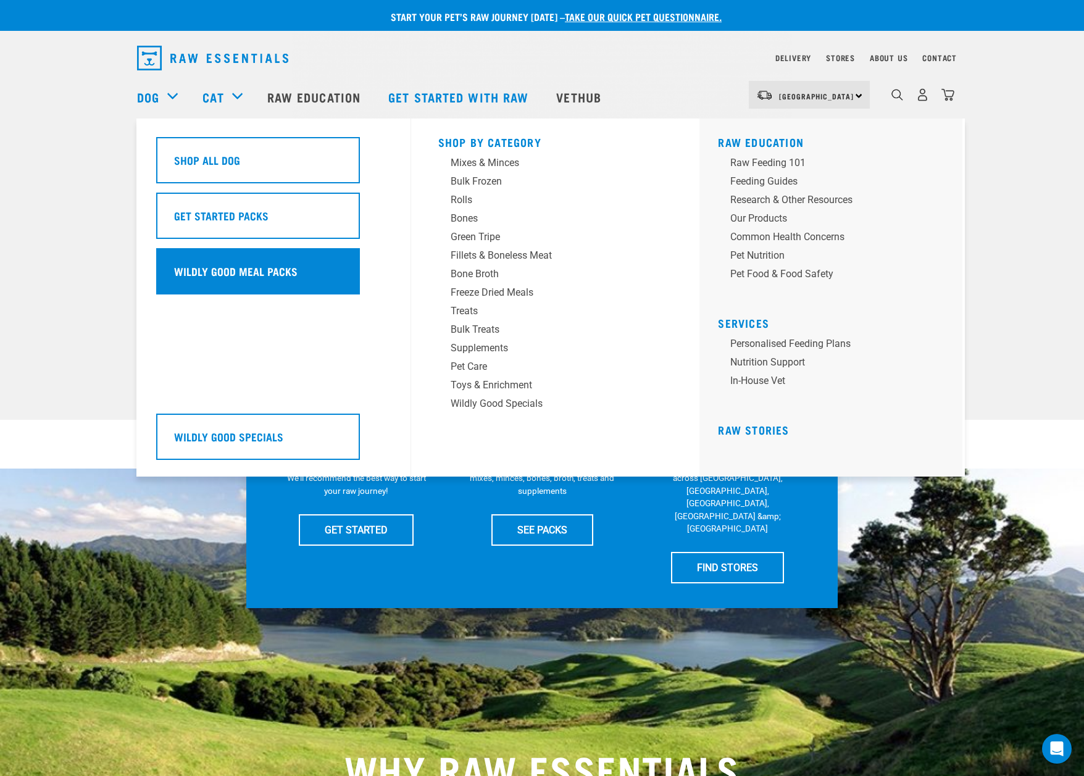
click at [260, 270] on h5 "Wildly Good Meal Packs" at bounding box center [235, 271] width 123 height 16
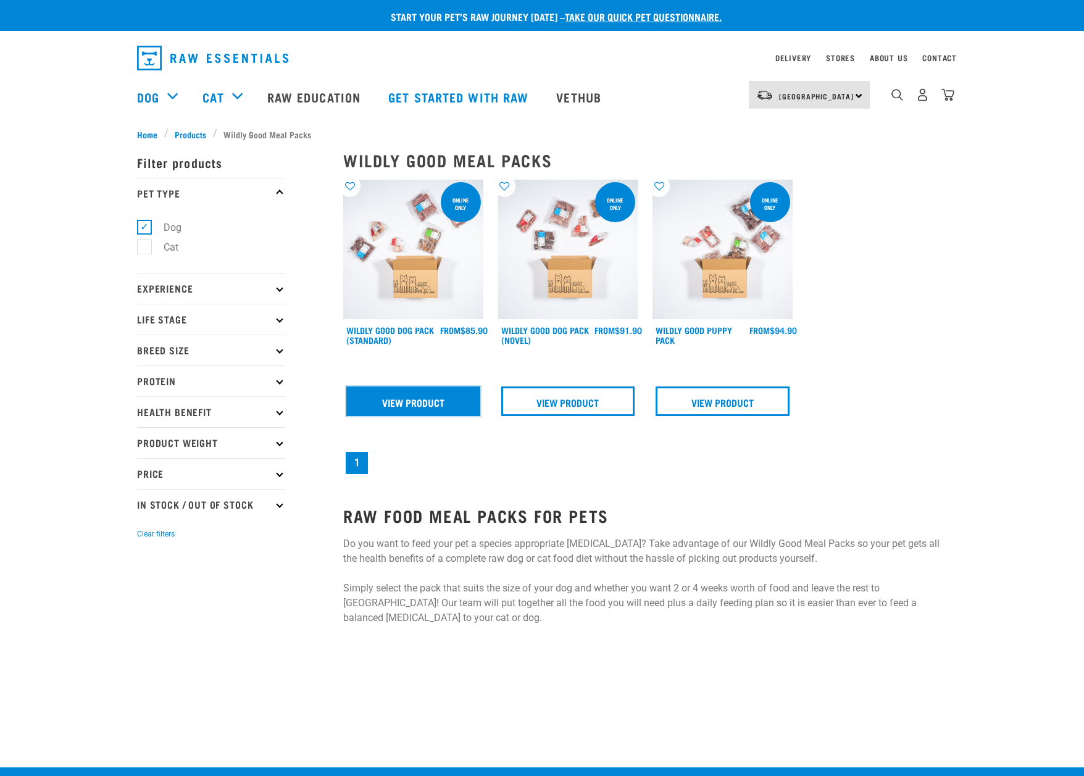
click at [431, 399] on link "View Product" at bounding box center [413, 401] width 134 height 30
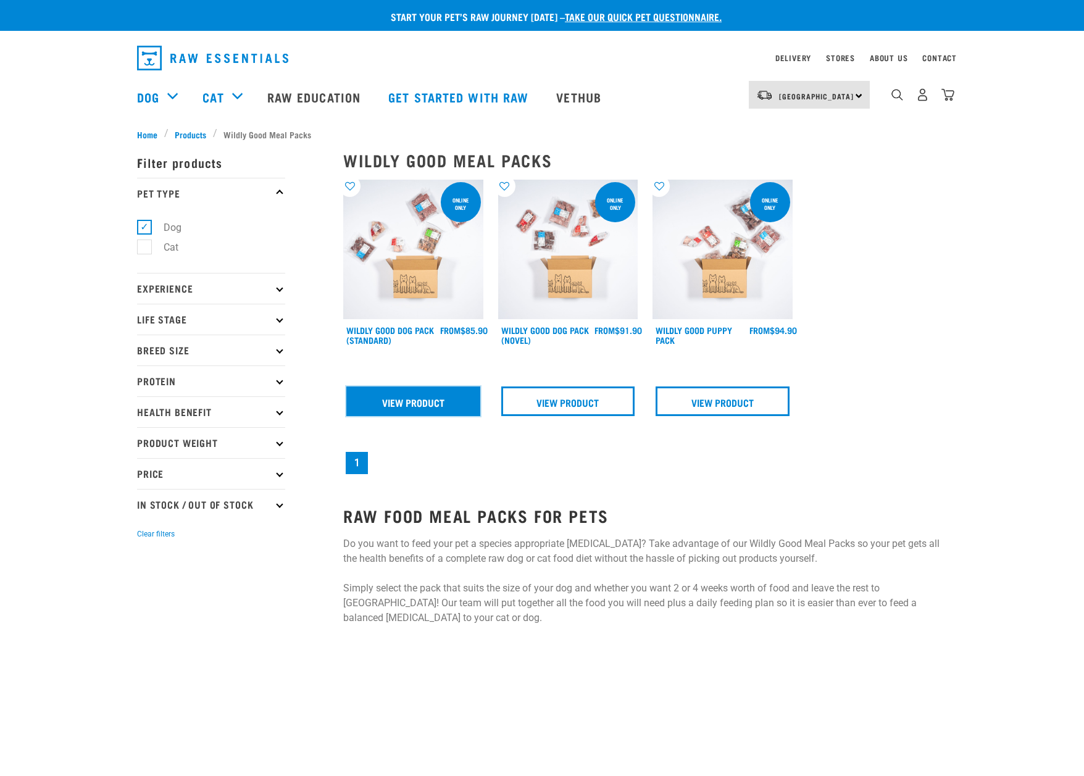
scroll to position [270, 0]
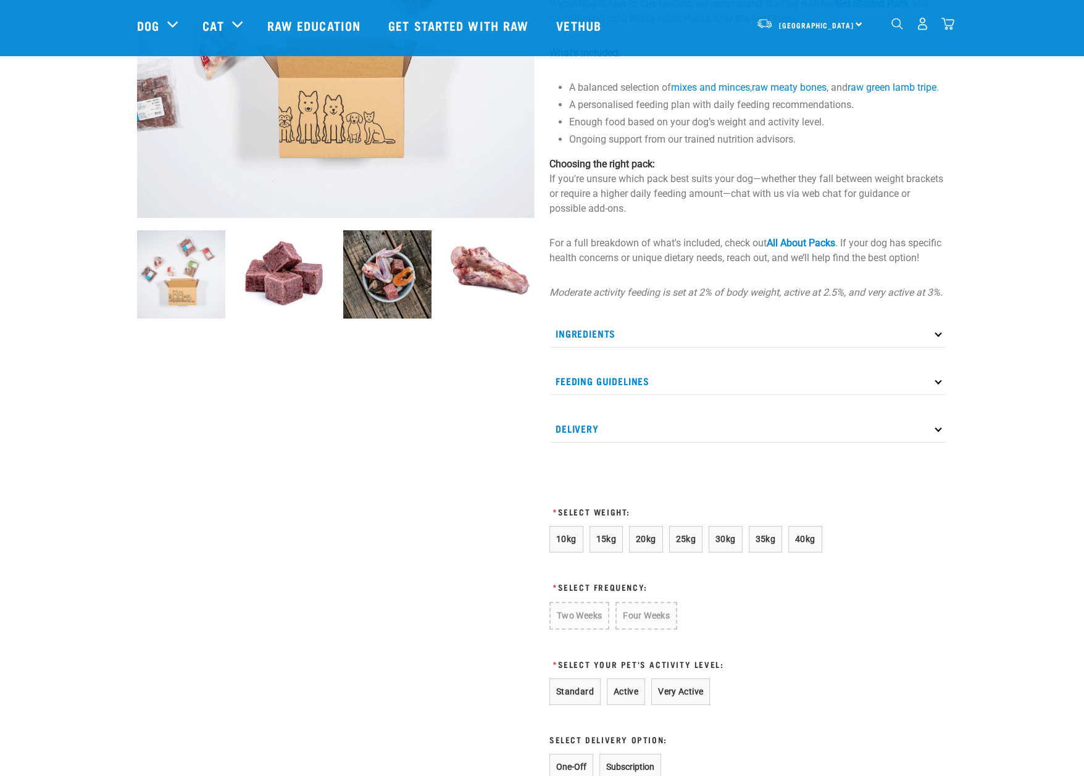
scroll to position [333, 0]
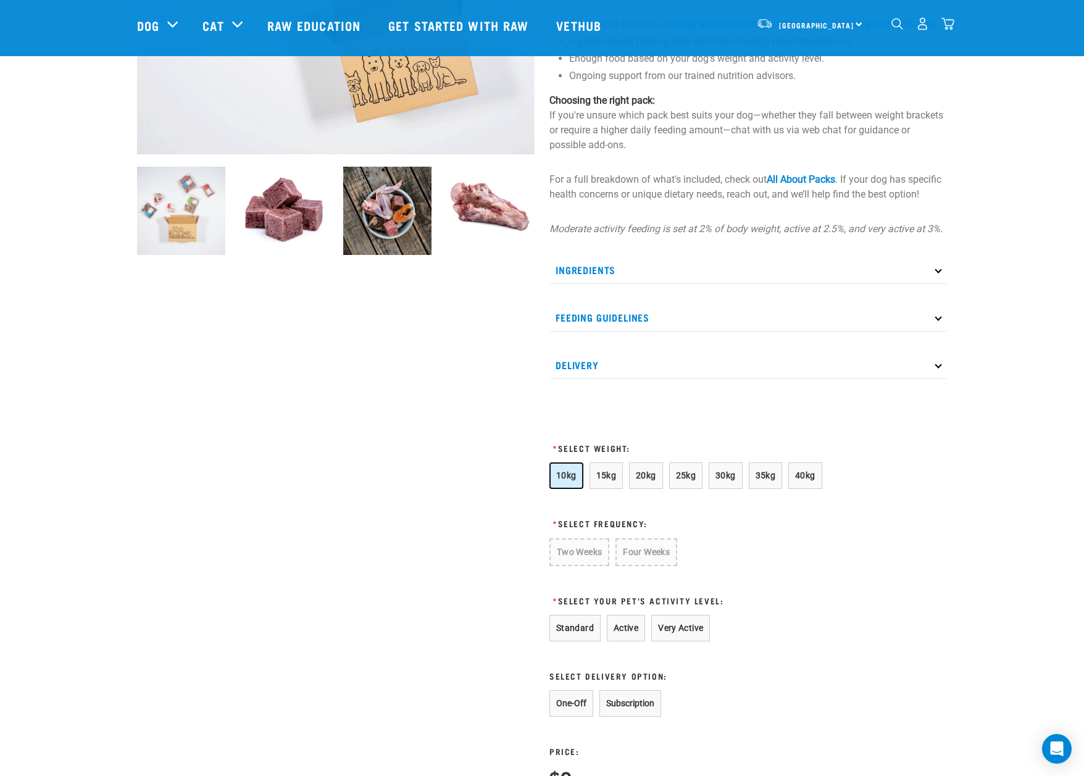
click at [570, 480] on span "10kg" at bounding box center [566, 475] width 20 height 10
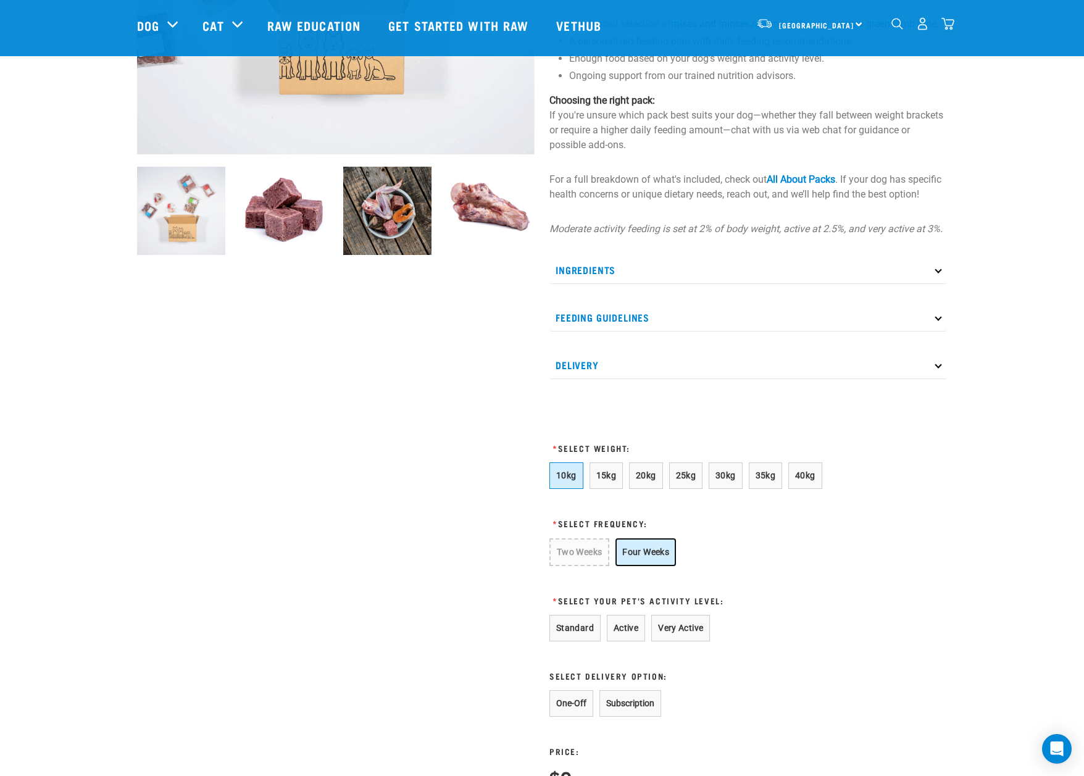
click at [629, 562] on button "Four Weeks" at bounding box center [645, 552] width 60 height 28
click at [570, 641] on button "Standard" at bounding box center [574, 628] width 51 height 27
click at [618, 712] on button "Subscription" at bounding box center [630, 703] width 62 height 27
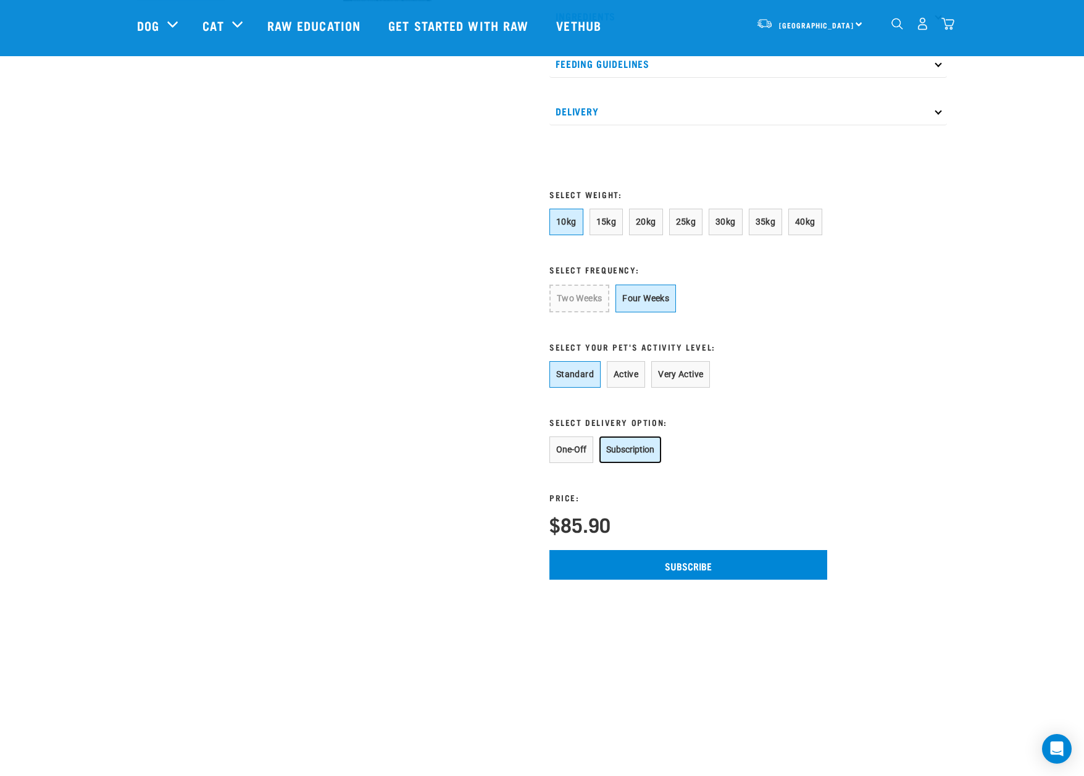
scroll to position [650, 0]
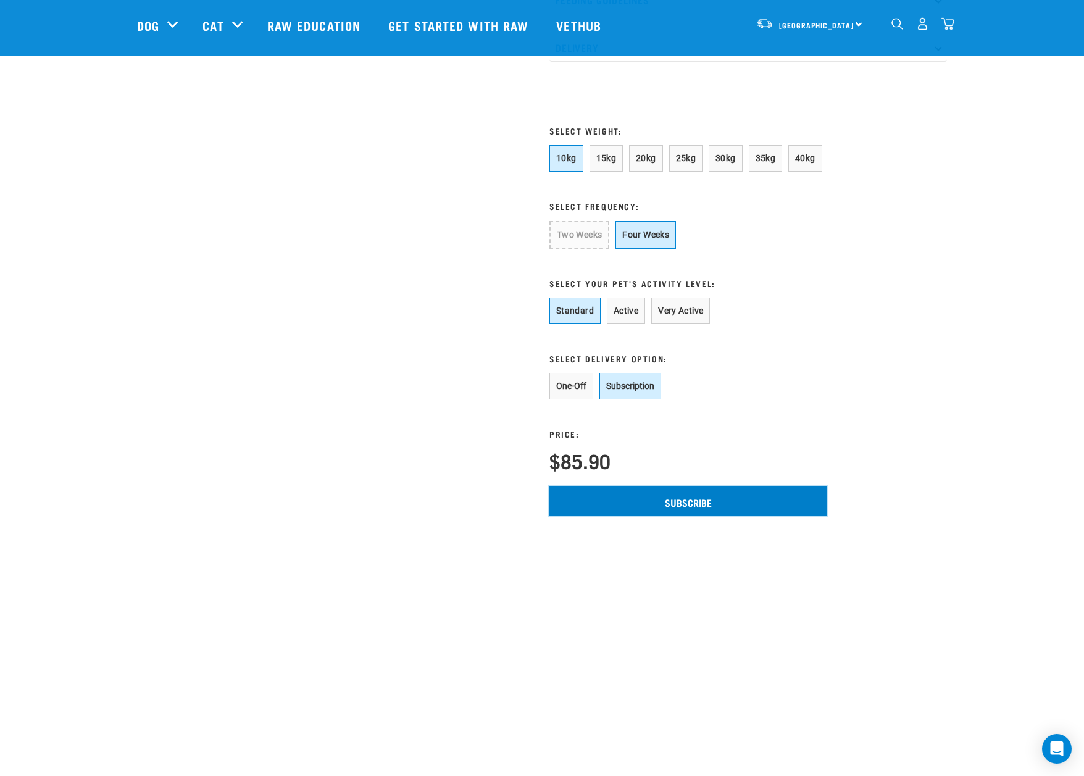
click at [660, 516] on input "Subscribe" at bounding box center [688, 501] width 278 height 30
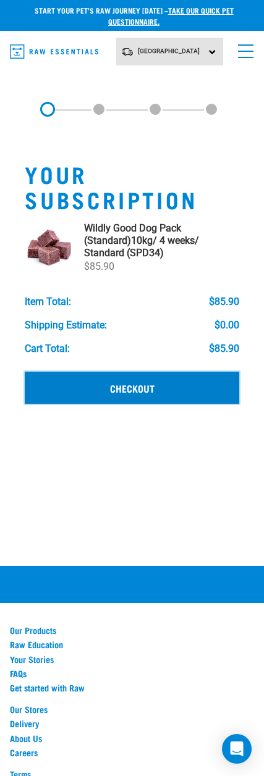
click at [160, 388] on link "Checkout" at bounding box center [132, 388] width 214 height 32
